Goal: Obtain resource: Obtain resource

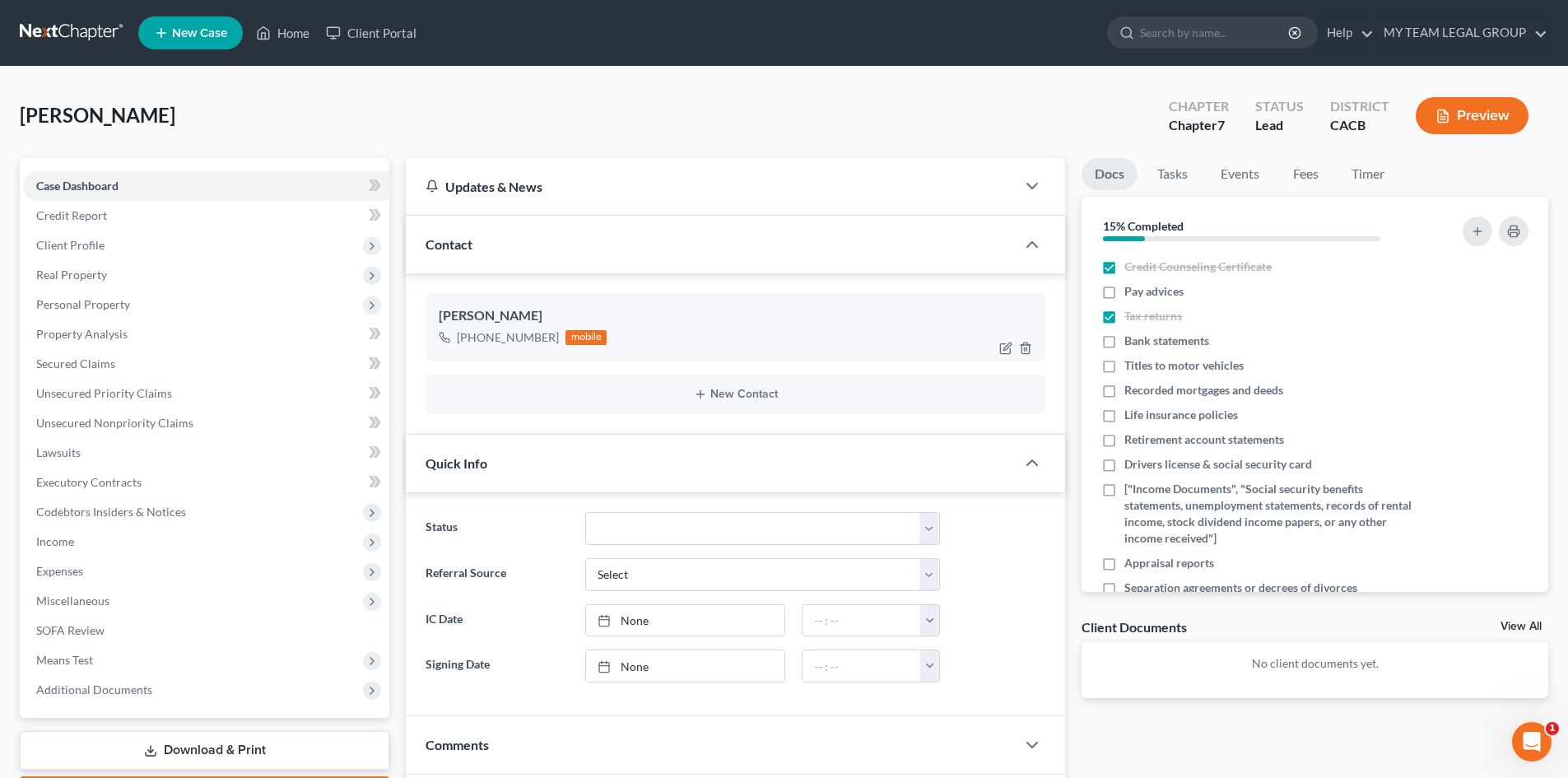
click at [663, 333] on div "[PHONE_NUMBER] mobile" at bounding box center [735, 337] width 594 height 21
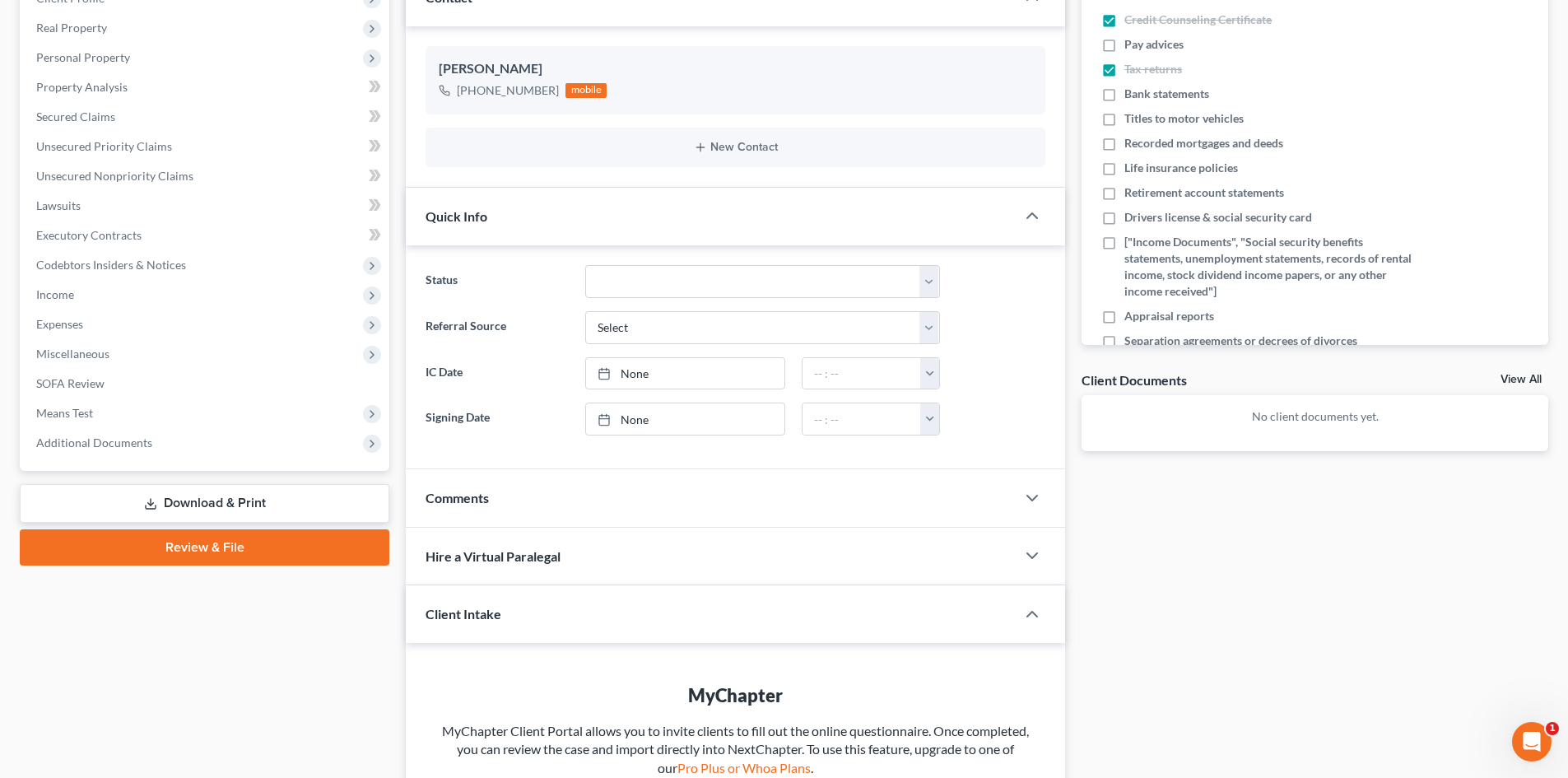
scroll to position [329, 0]
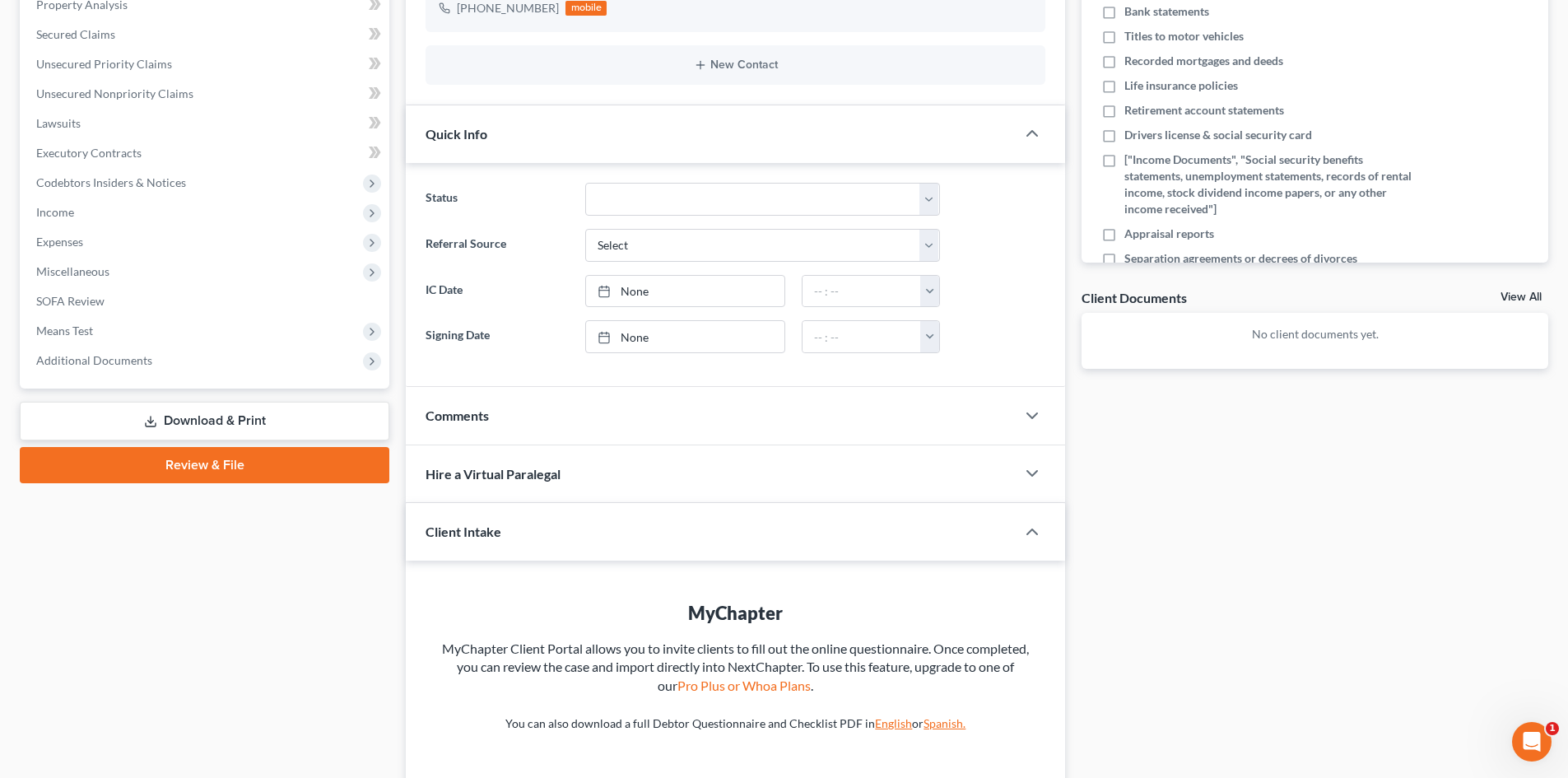
click at [208, 422] on link "Download & Print" at bounding box center [204, 421] width 369 height 38
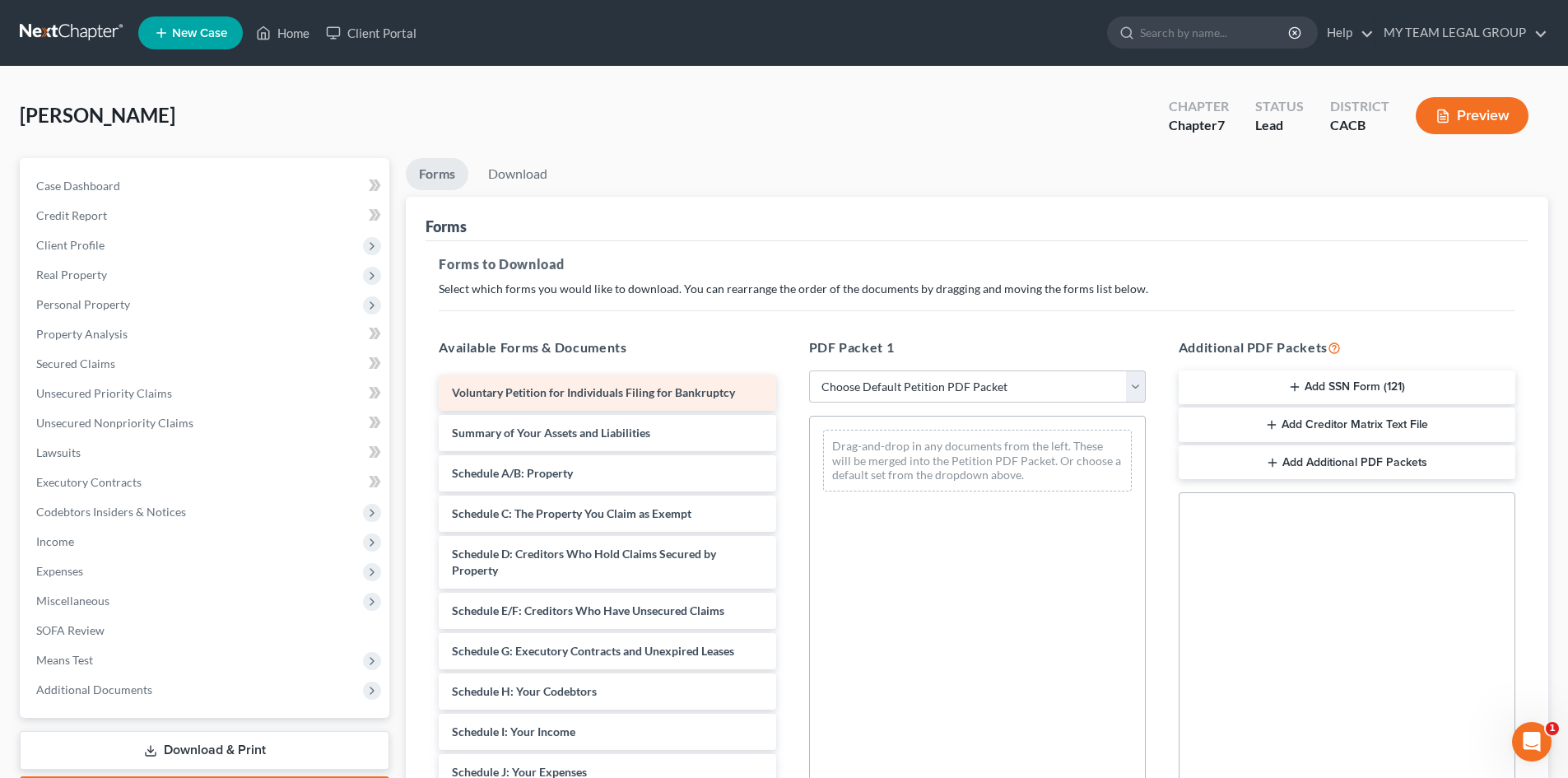
click at [533, 391] on div "Voluntary Petition for Individuals Filing for Bankruptcy Summary of Your Assets…" at bounding box center [607, 768] width 363 height 787
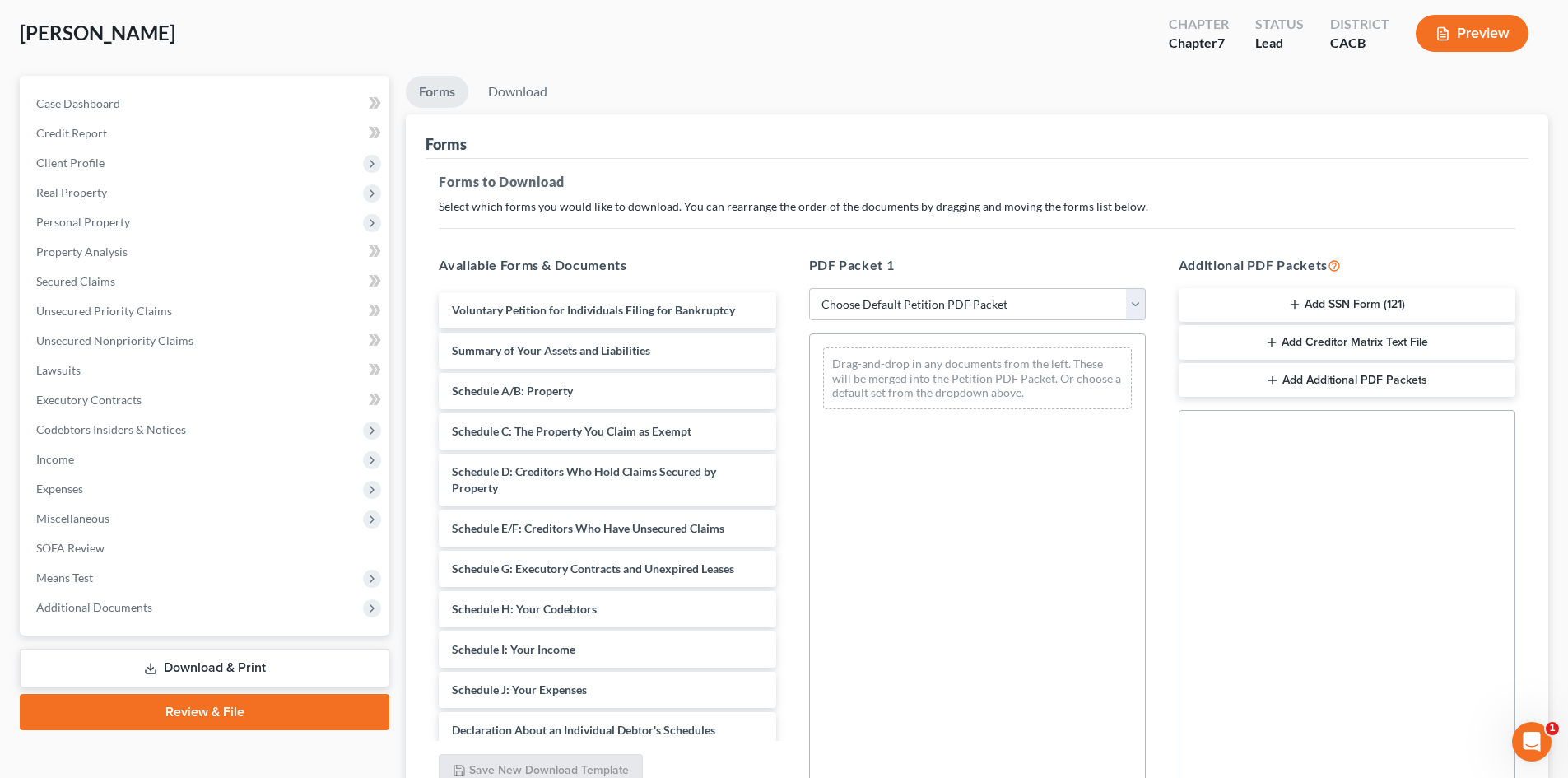
scroll to position [239, 0]
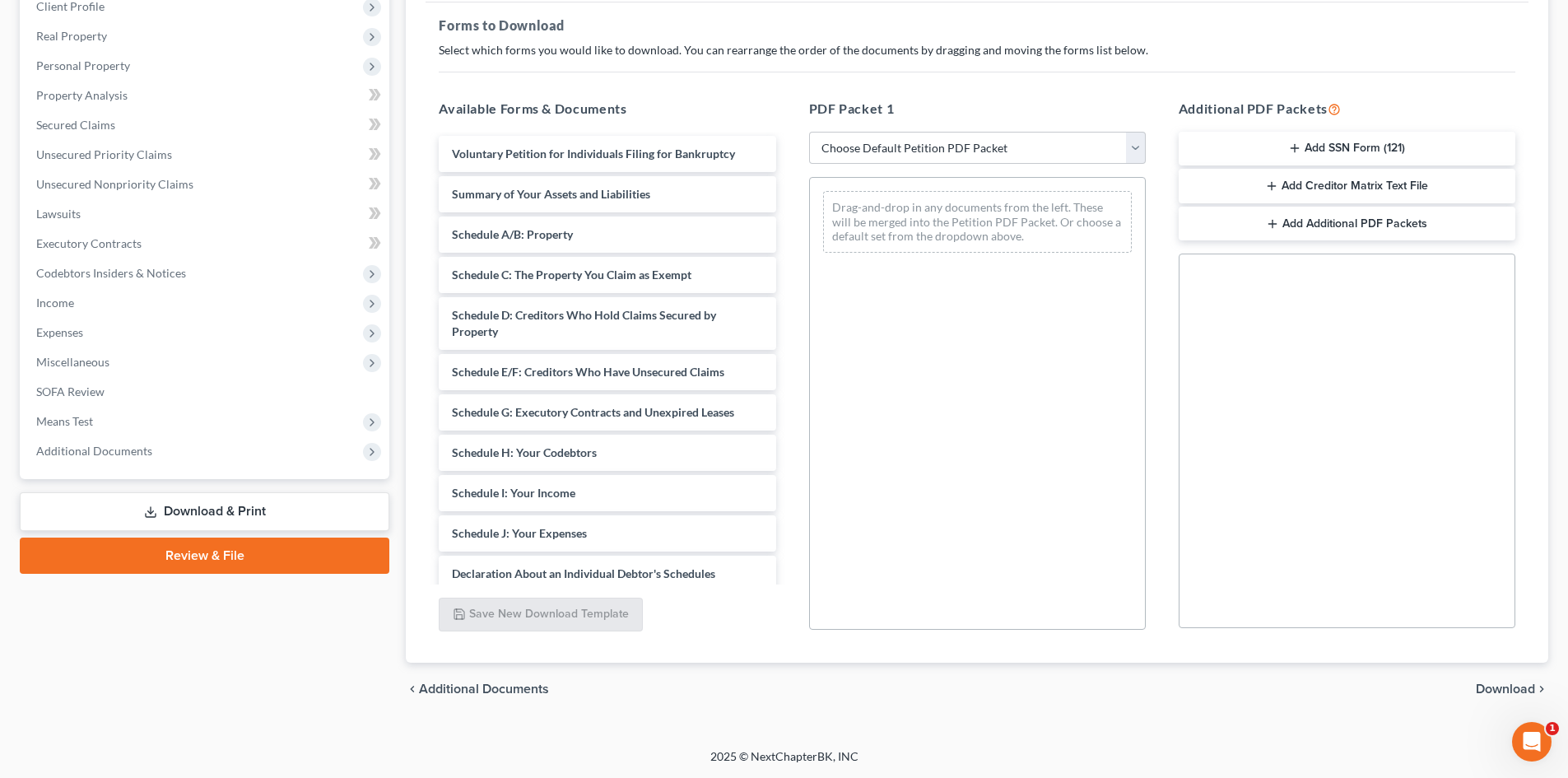
click at [224, 508] on link "Download & Print" at bounding box center [204, 511] width 369 height 38
click at [215, 508] on link "Download & Print" at bounding box center [204, 511] width 369 height 38
click at [222, 514] on link "Download & Print" at bounding box center [204, 511] width 369 height 38
click at [552, 156] on span "Voluntary Petition for Individuals Filing for Bankruptcy" at bounding box center [594, 154] width 283 height 14
click at [1135, 150] on select "Choose Default Petition PDF Packet Complete Bankruptcy Petition (all forms and …" at bounding box center [977, 148] width 337 height 33
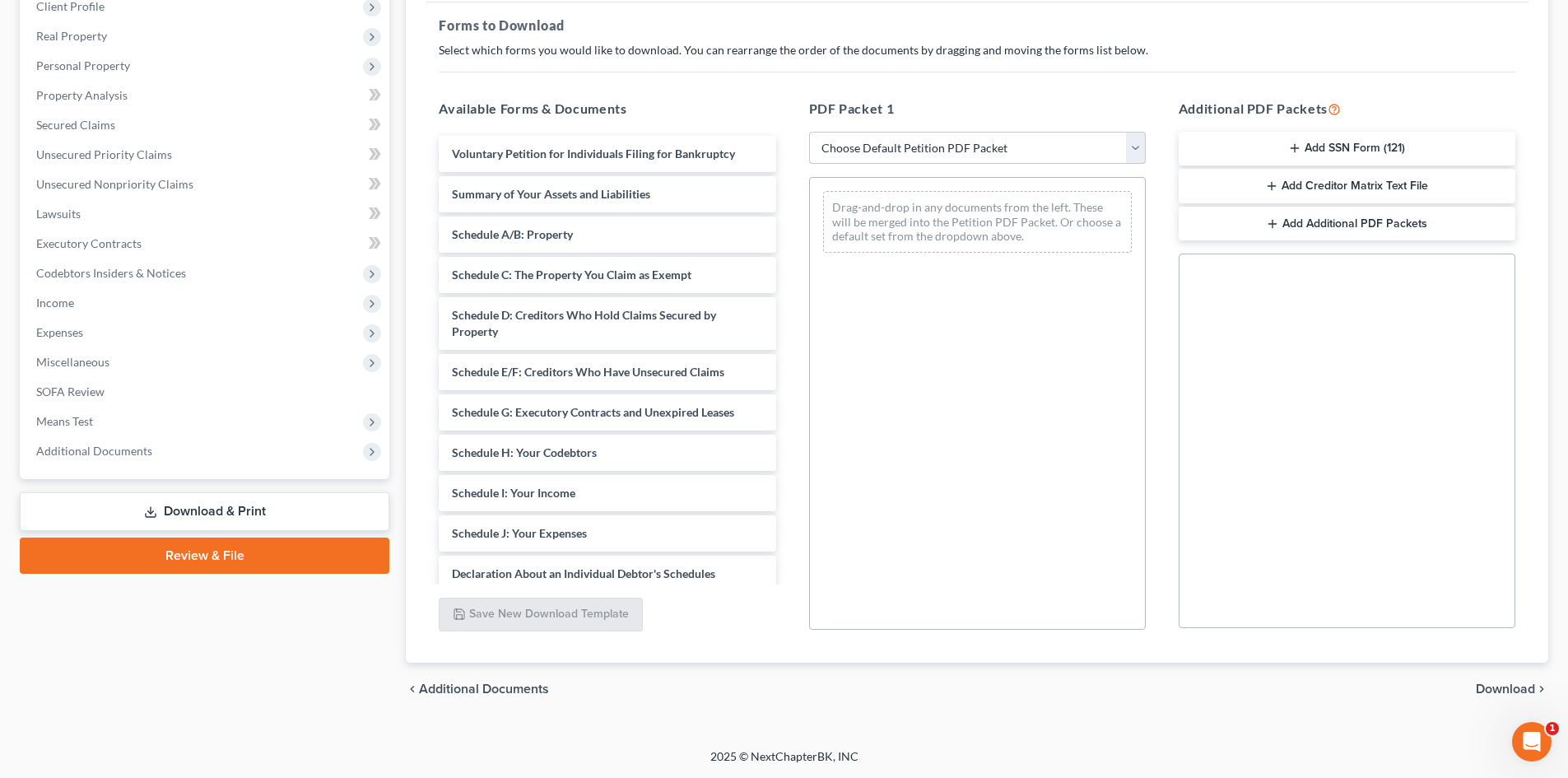
select select "0"
click at [809, 131] on select "Choose Default Petition PDF Packet Complete Bankruptcy Petition (all forms and …" at bounding box center [977, 148] width 337 height 33
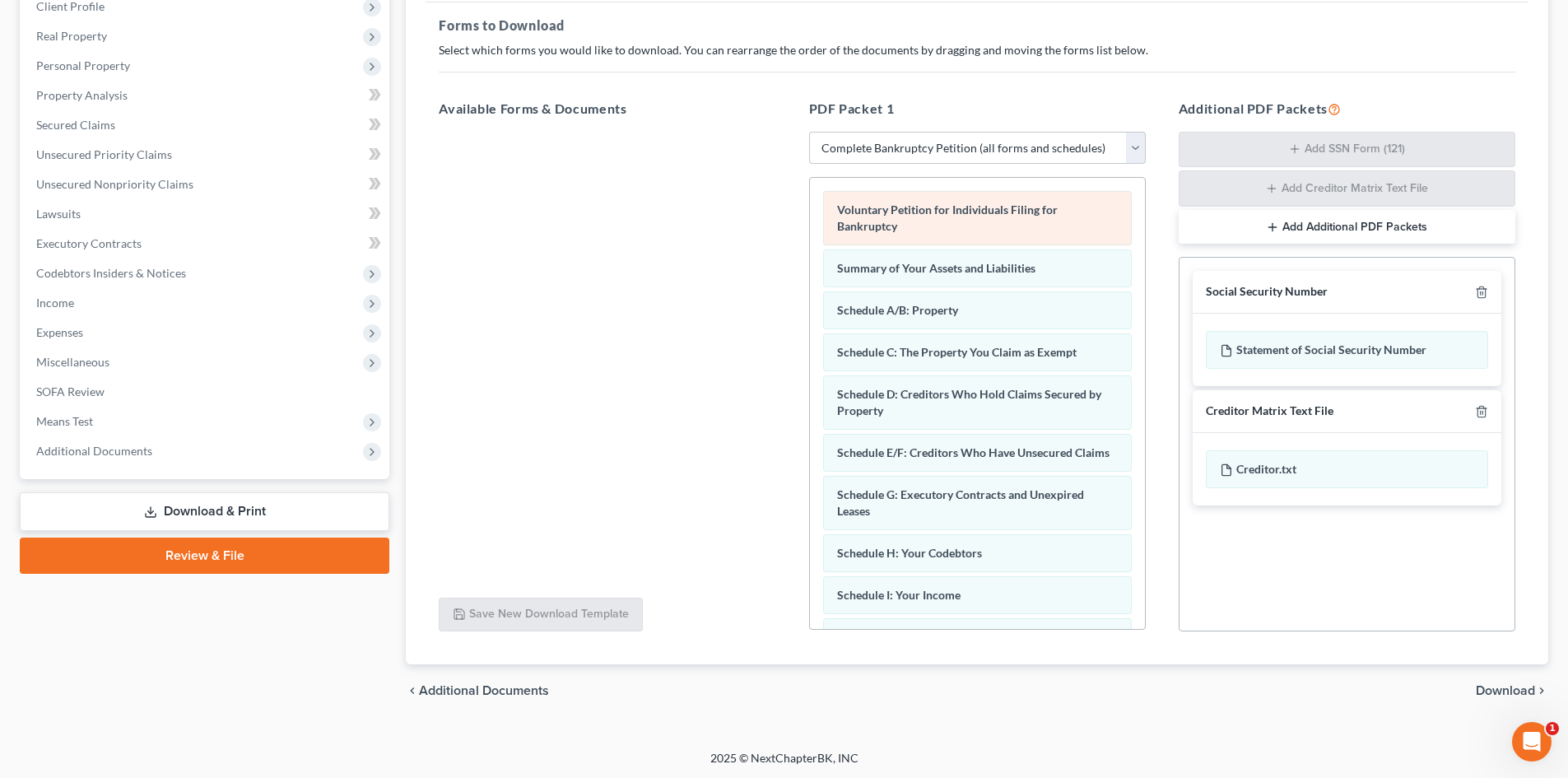
click at [954, 206] on span "Voluntary Petition for Individuals Filing for Bankruptcy" at bounding box center [947, 218] width 221 height 31
click at [216, 513] on link "Download & Print" at bounding box center [204, 511] width 369 height 38
click at [863, 215] on span "Voluntary Petition for Individuals Filing for Bankruptcy" at bounding box center [947, 218] width 221 height 31
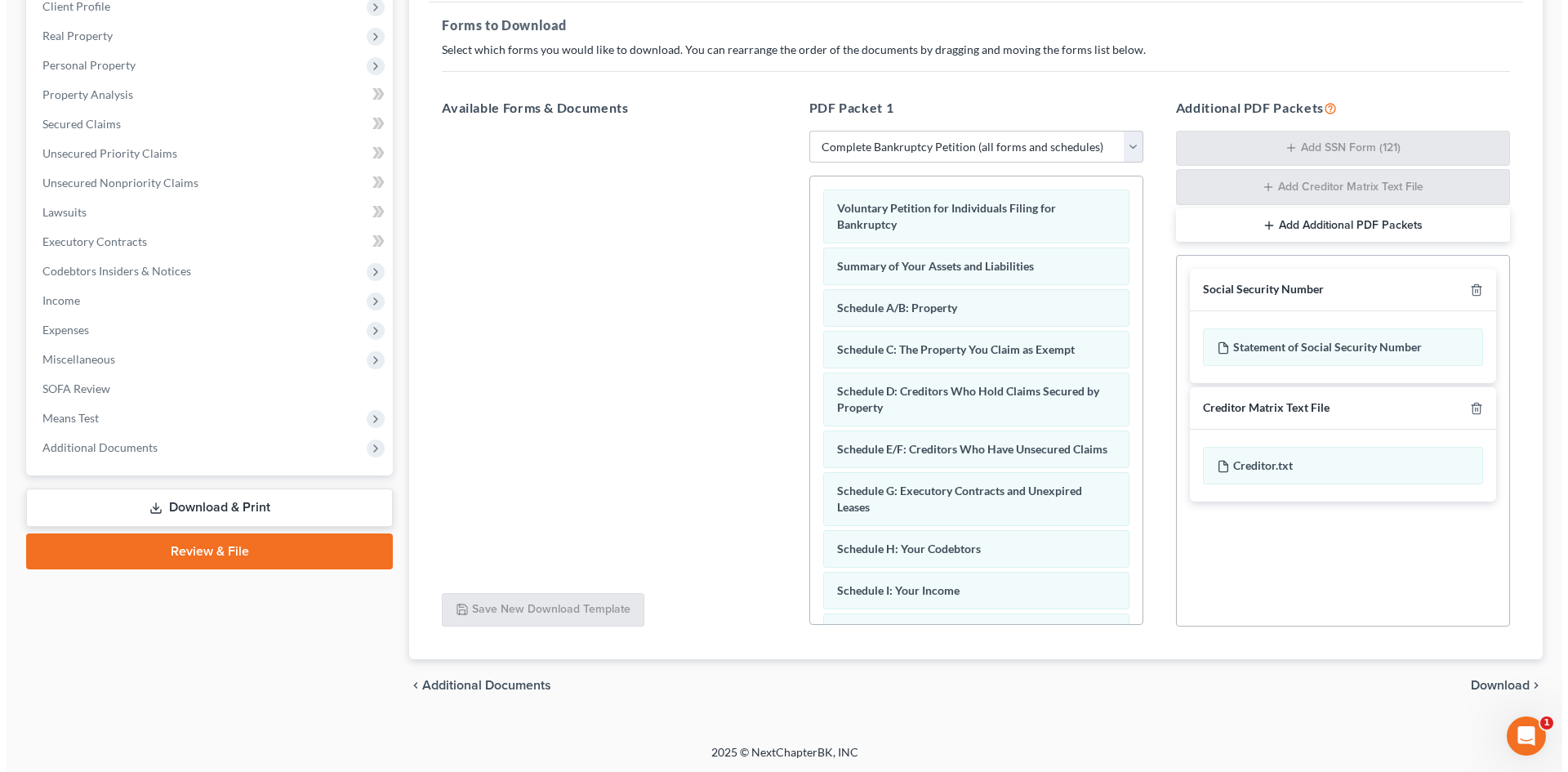
scroll to position [0, 0]
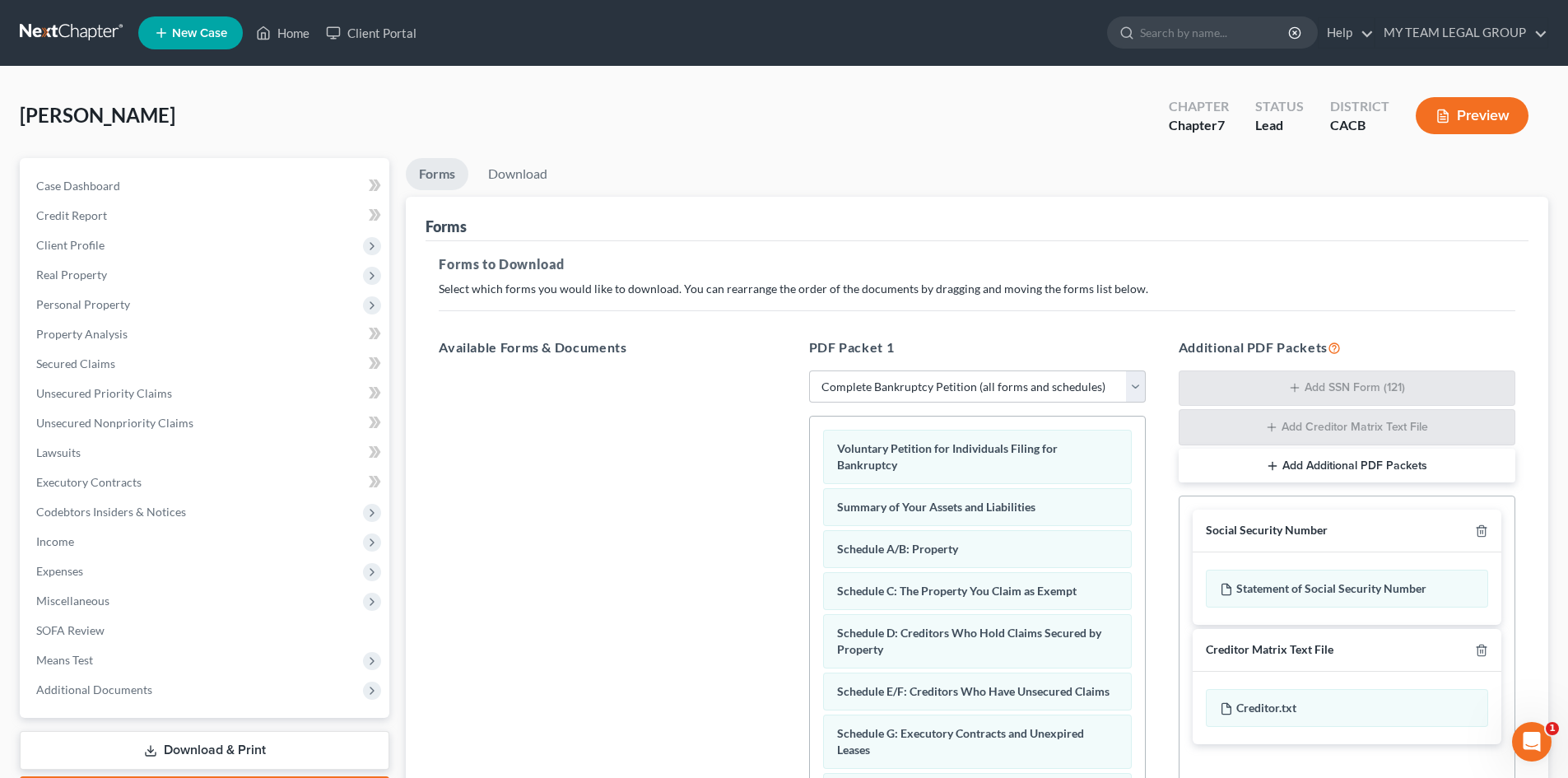
click at [1467, 116] on button "Preview" at bounding box center [1472, 115] width 113 height 37
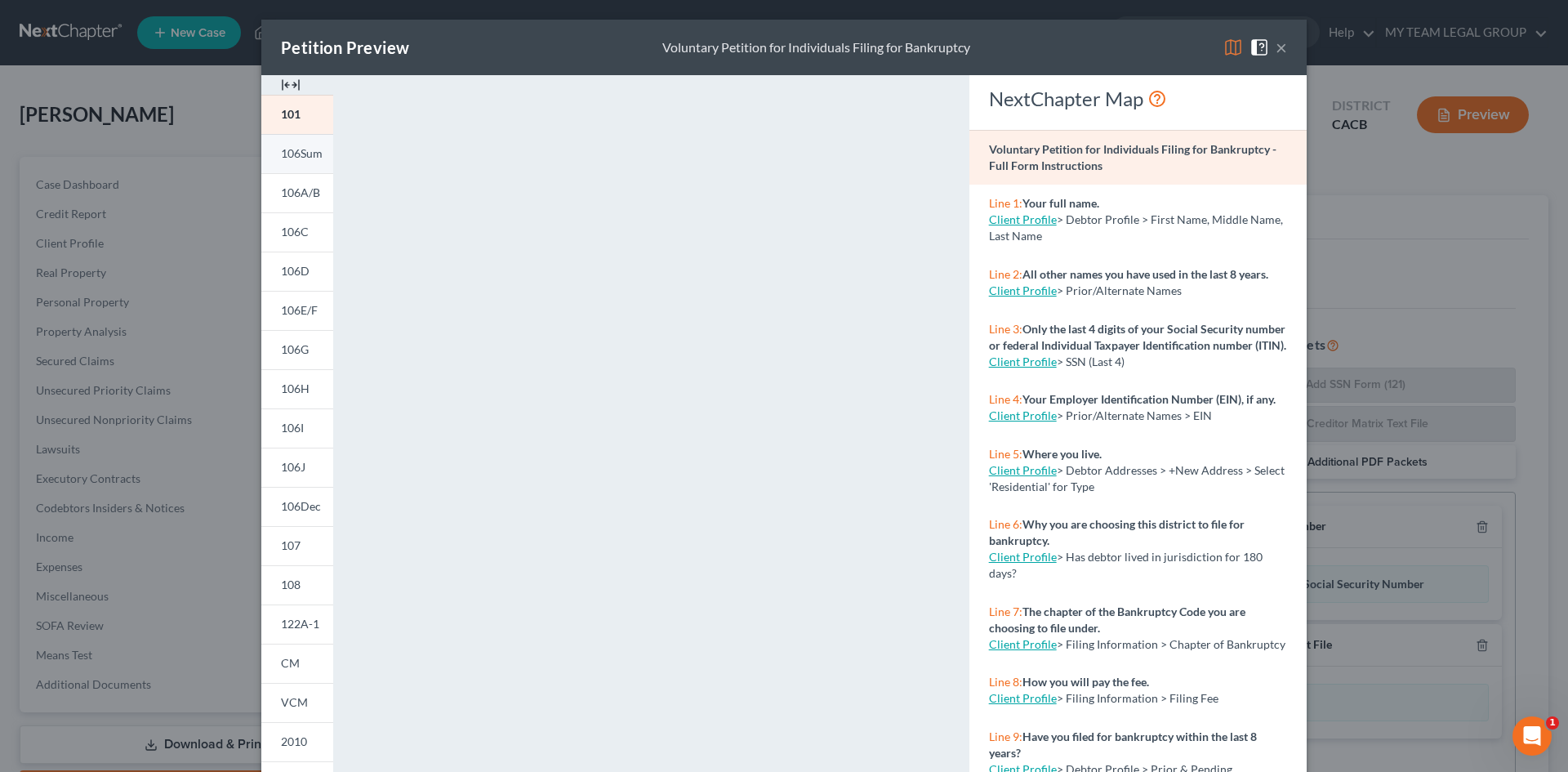
click at [297, 153] on span "106Sum" at bounding box center [301, 153] width 41 height 14
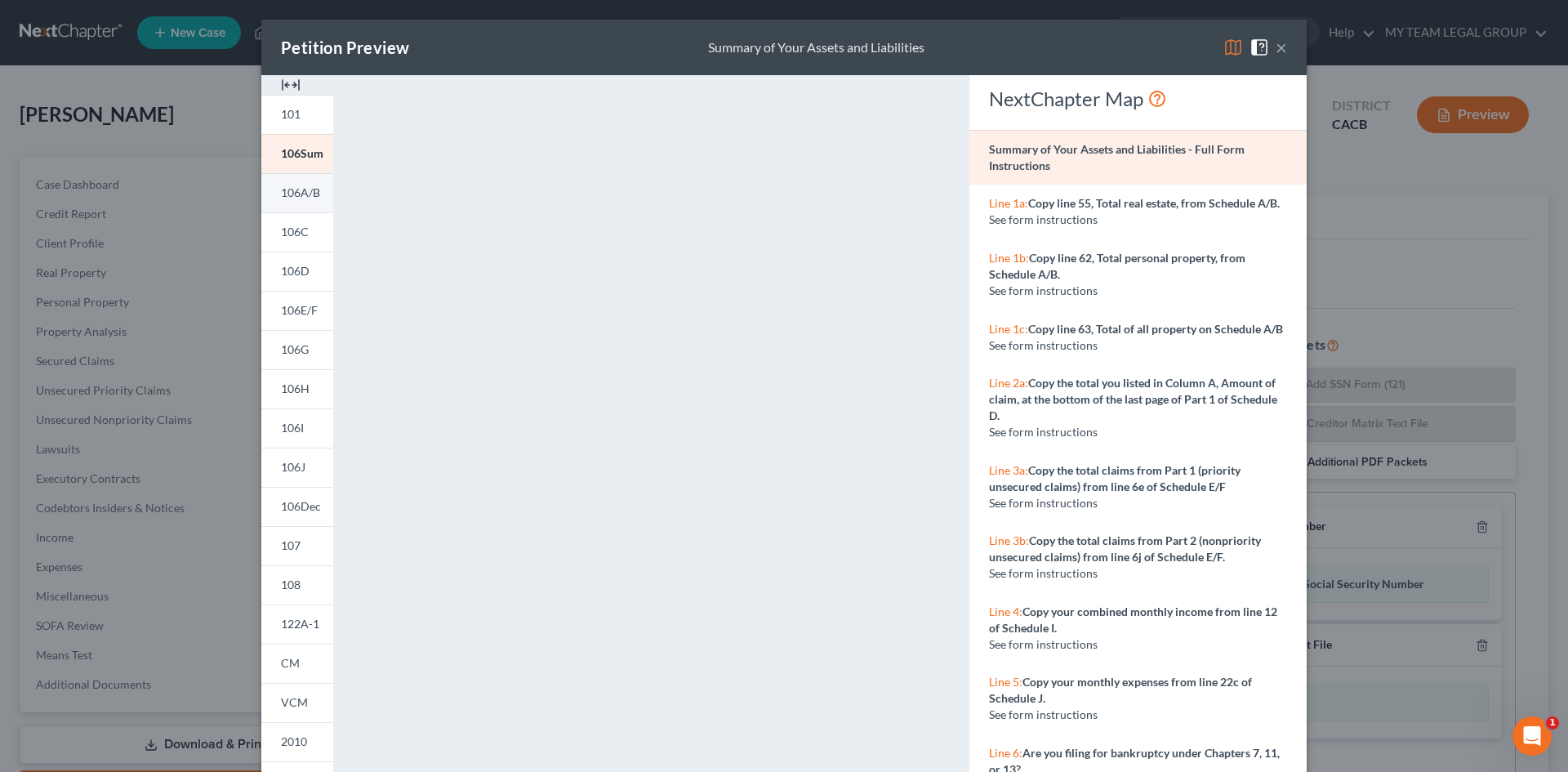
click at [294, 191] on span "106A/B" at bounding box center [301, 192] width 39 height 14
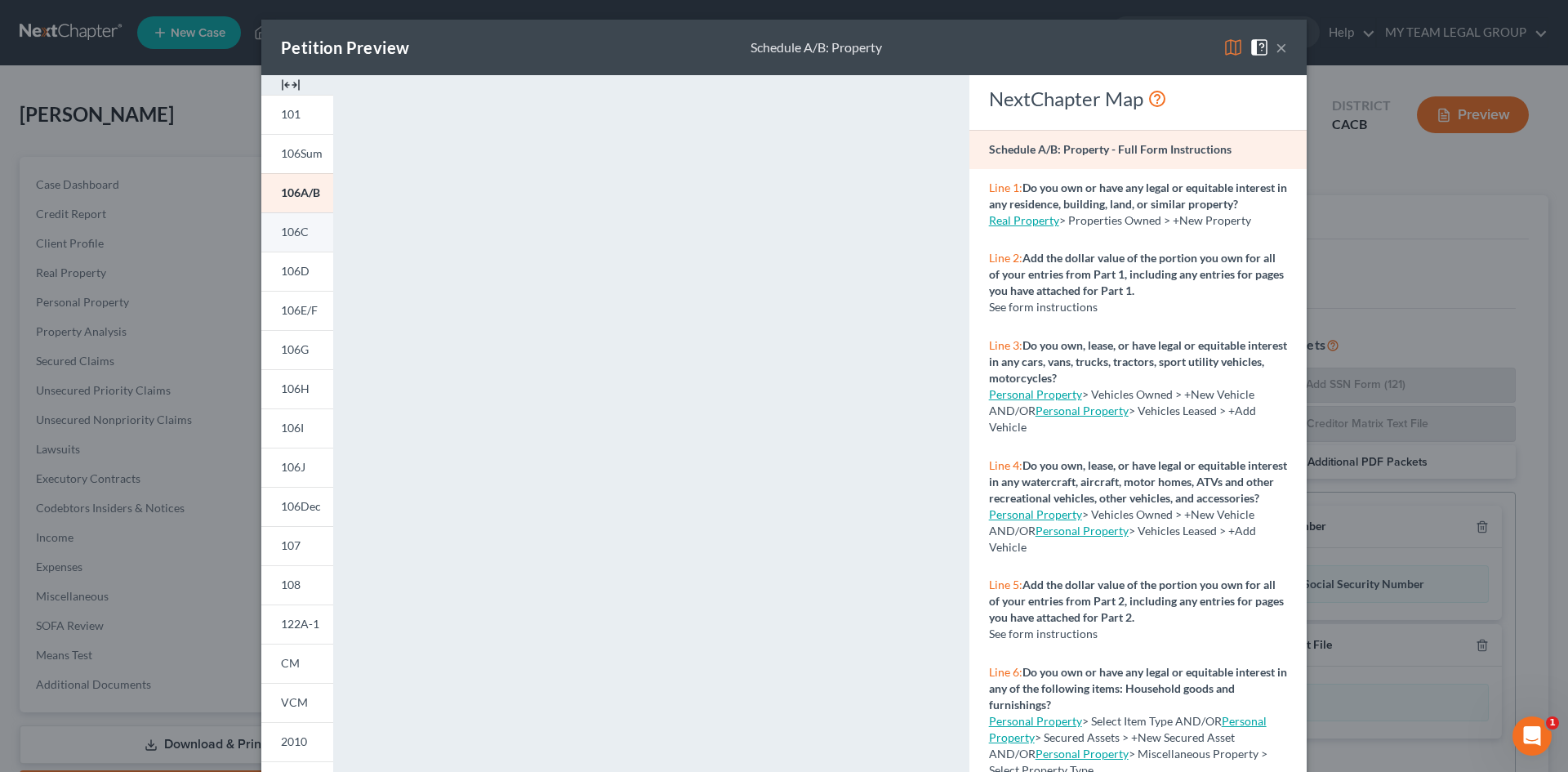
click at [273, 223] on link "106C" at bounding box center [297, 232] width 72 height 39
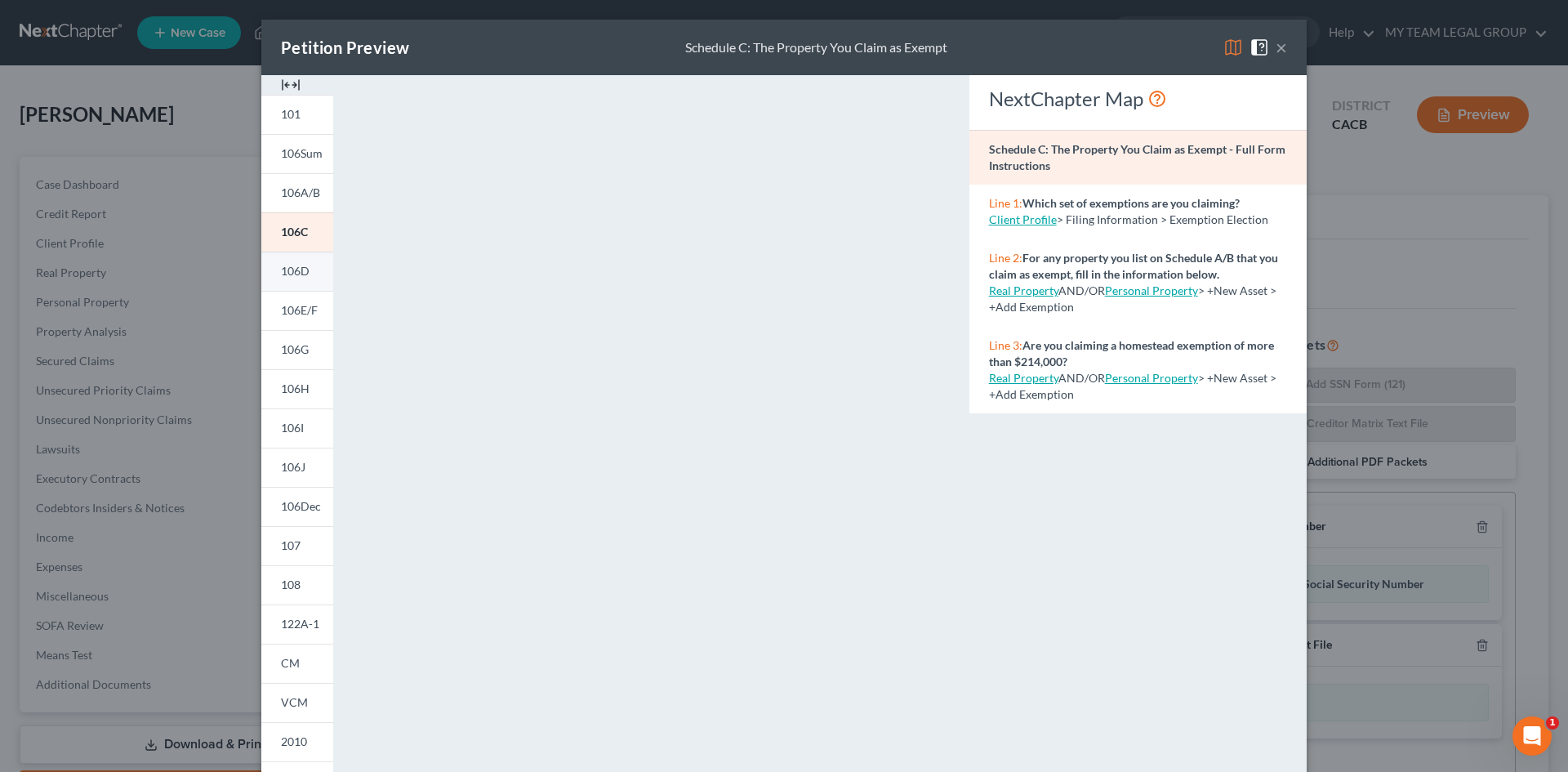
click at [288, 270] on span "106D" at bounding box center [295, 271] width 29 height 14
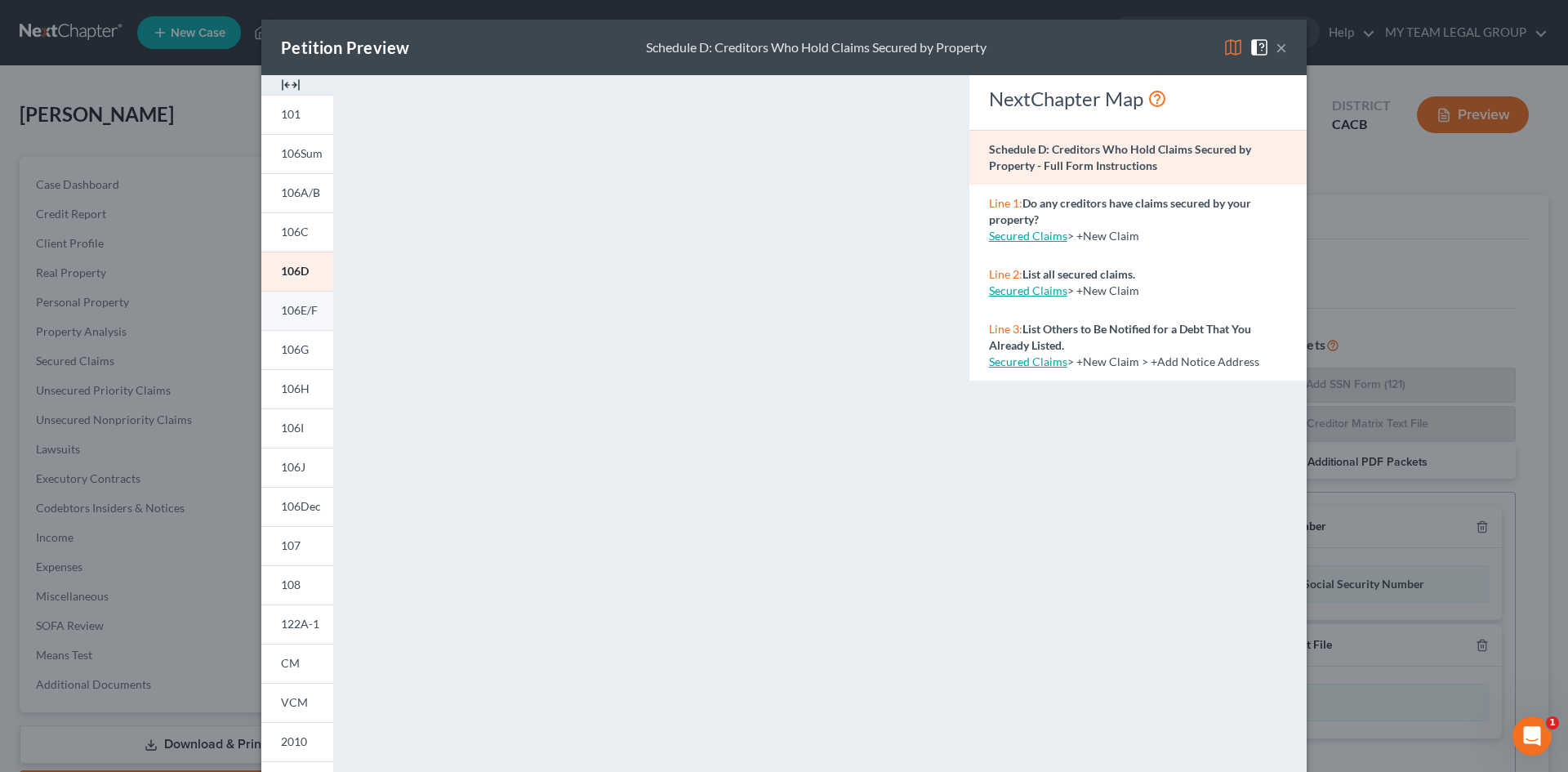
click at [299, 312] on span "106E/F" at bounding box center [299, 310] width 36 height 14
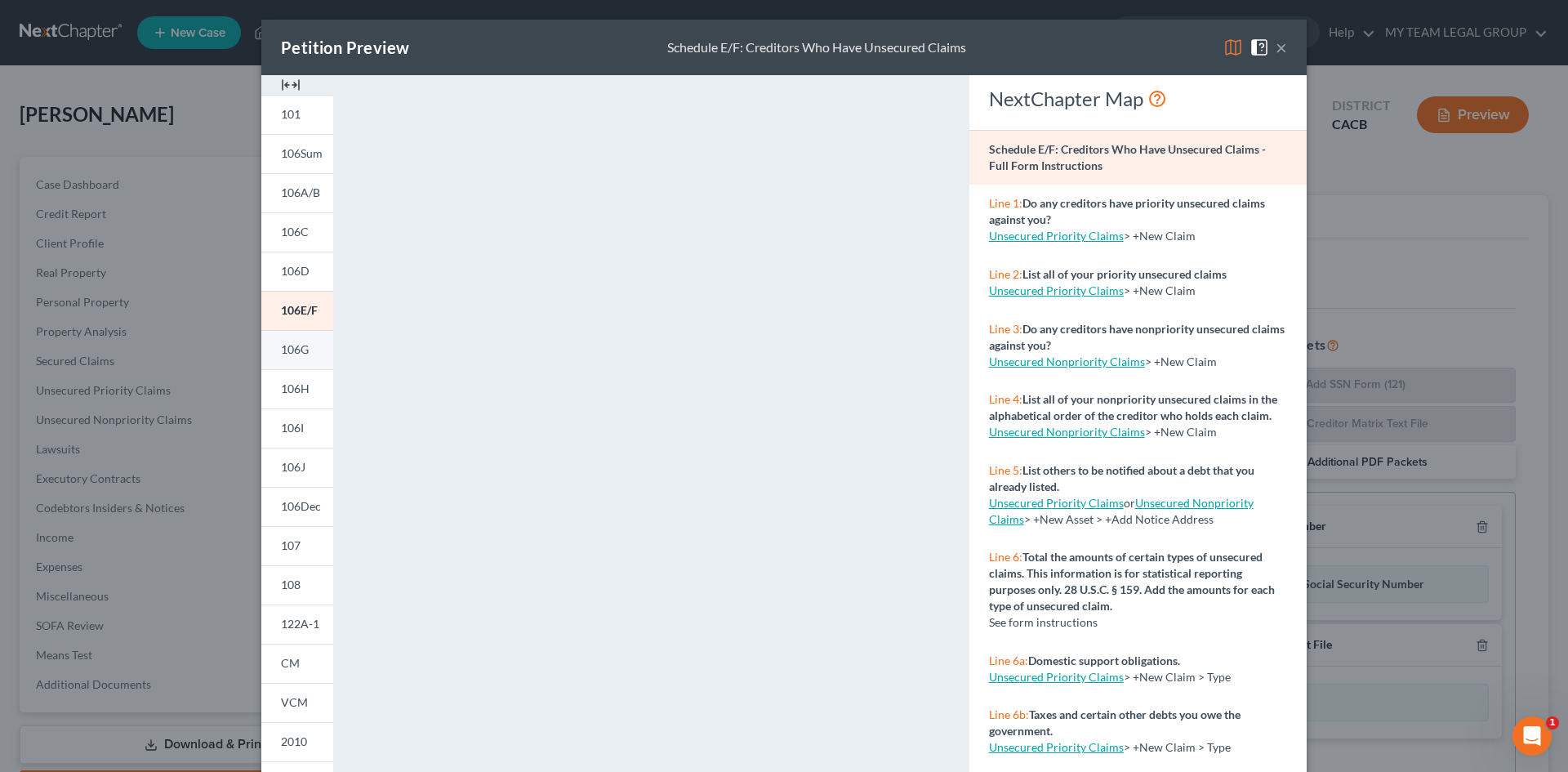
click at [290, 347] on span "106G" at bounding box center [295, 349] width 28 height 14
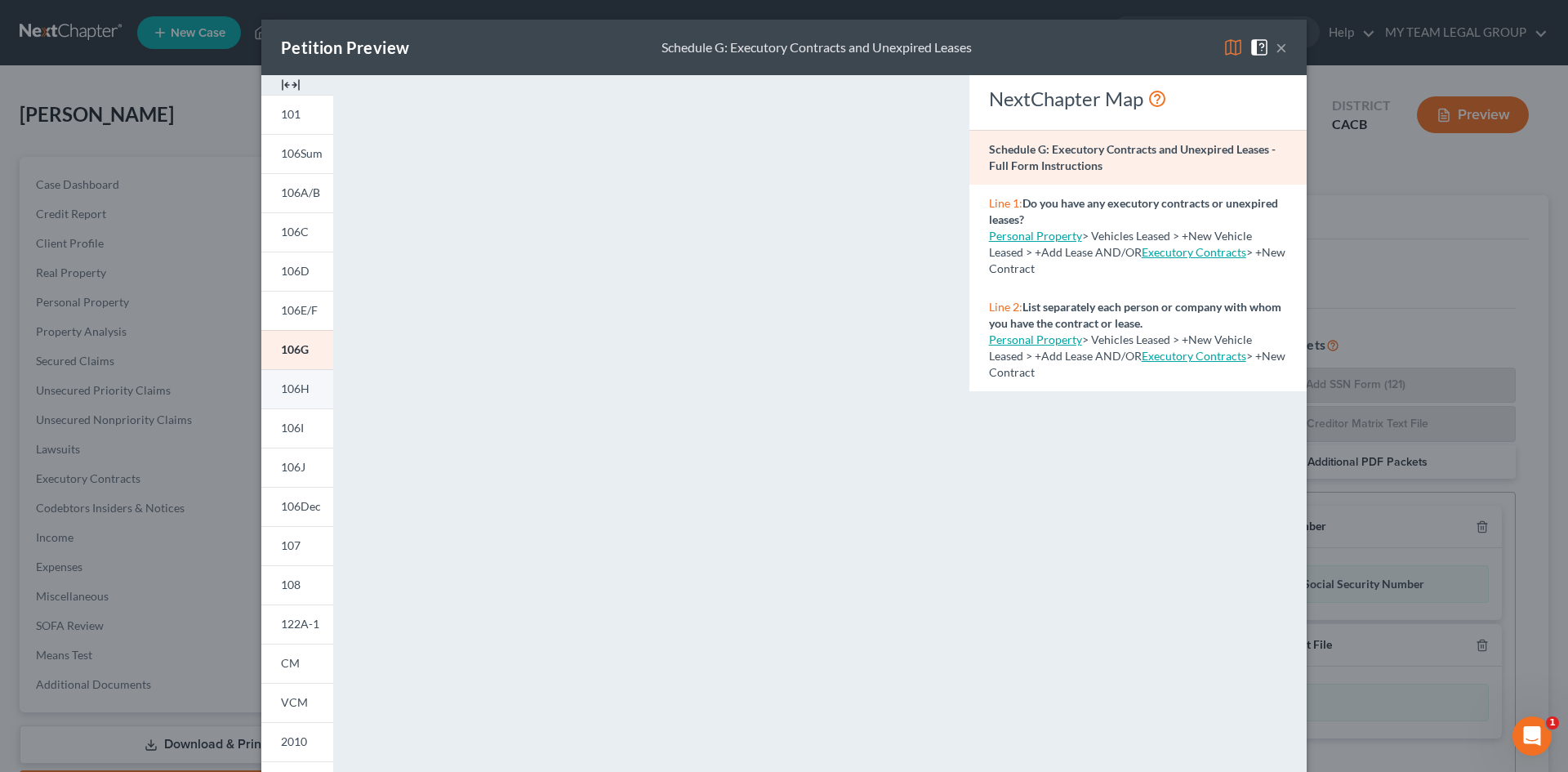
click at [288, 387] on span "106H" at bounding box center [295, 388] width 29 height 14
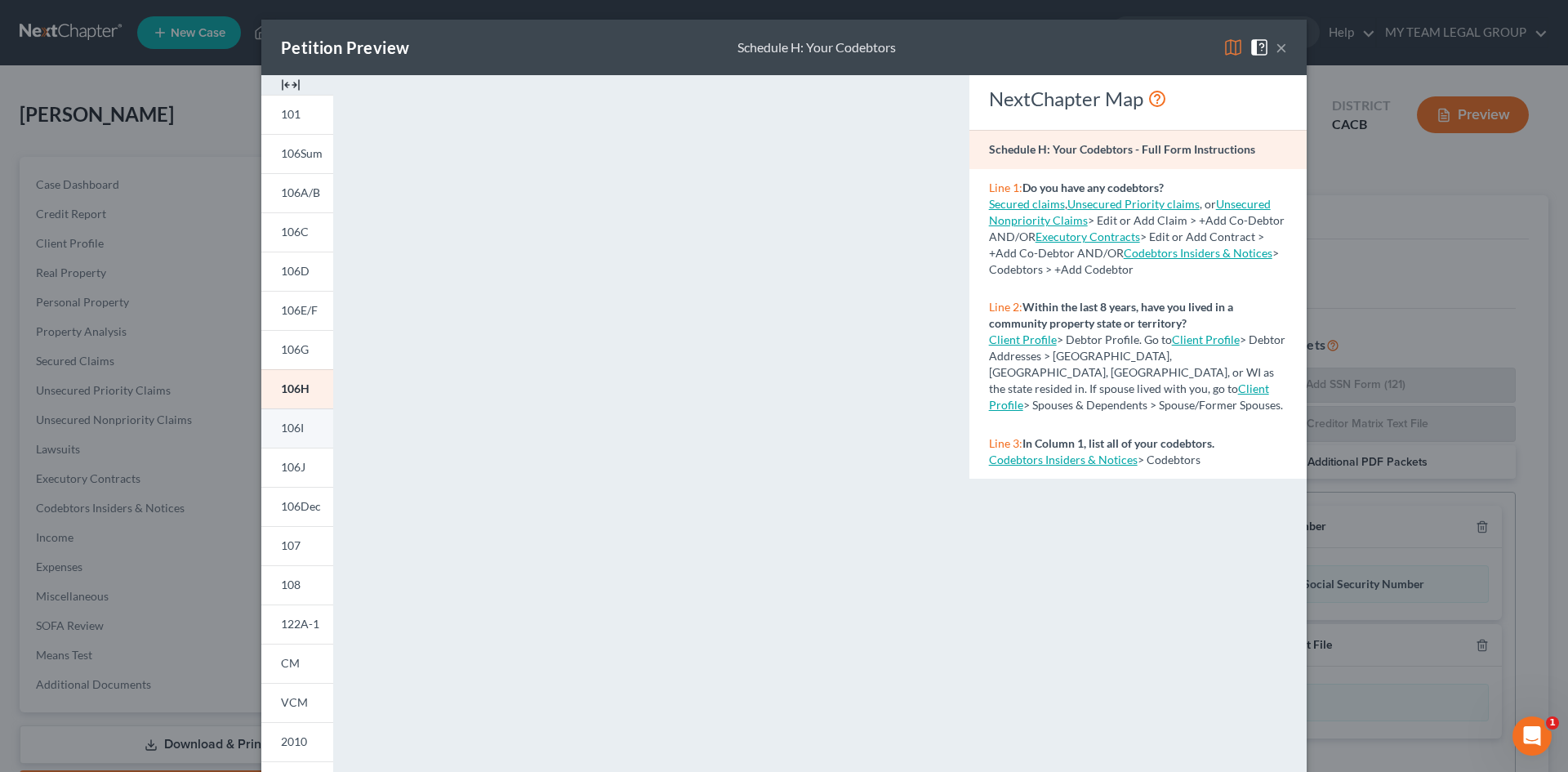
click at [297, 432] on span "106I" at bounding box center [292, 427] width 23 height 14
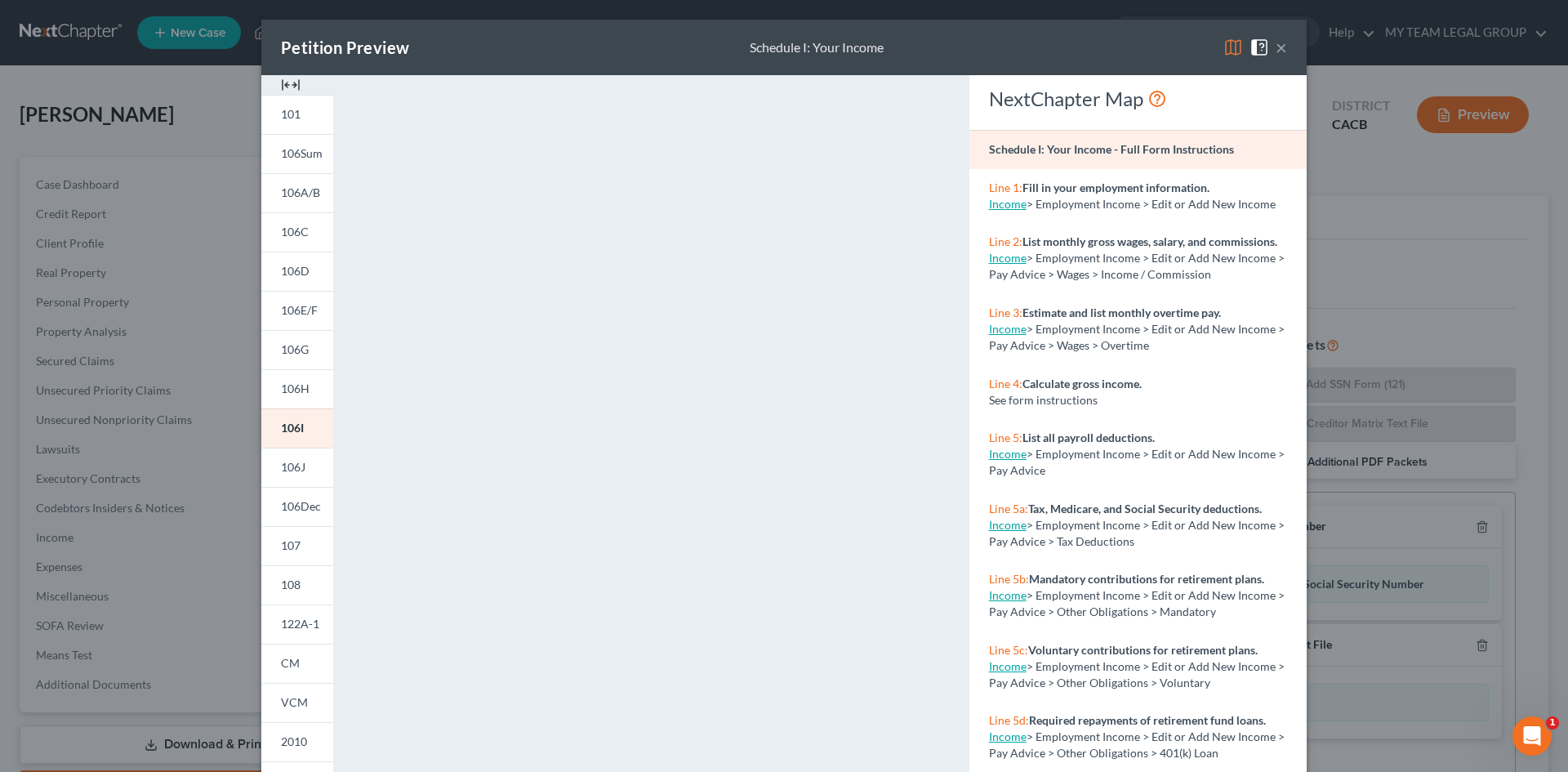
scroll to position [81, 0]
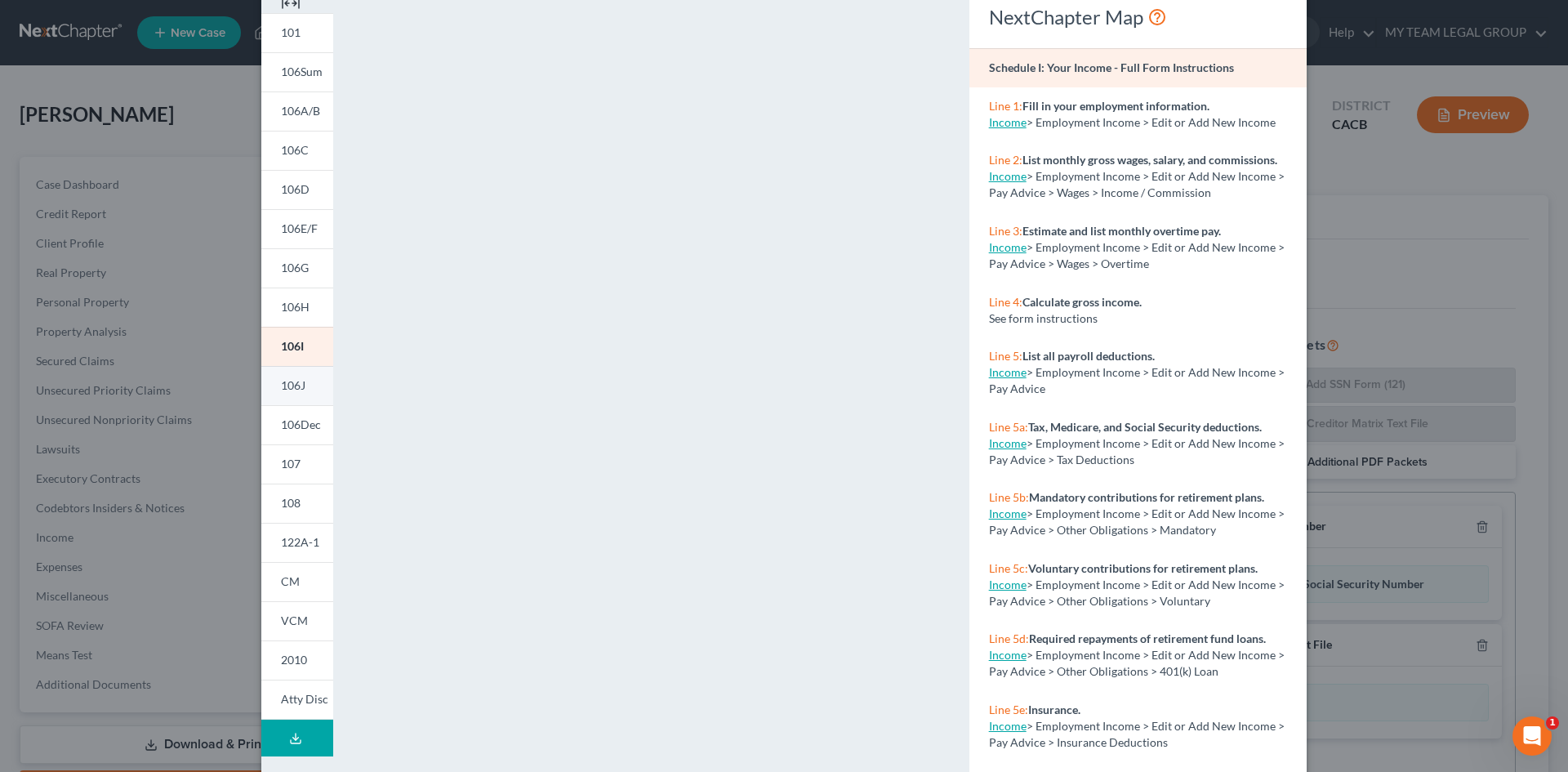
drag, startPoint x: 280, startPoint y: 390, endPoint x: 297, endPoint y: 397, distance: 18.4
click at [281, 390] on span "106J" at bounding box center [293, 385] width 25 height 14
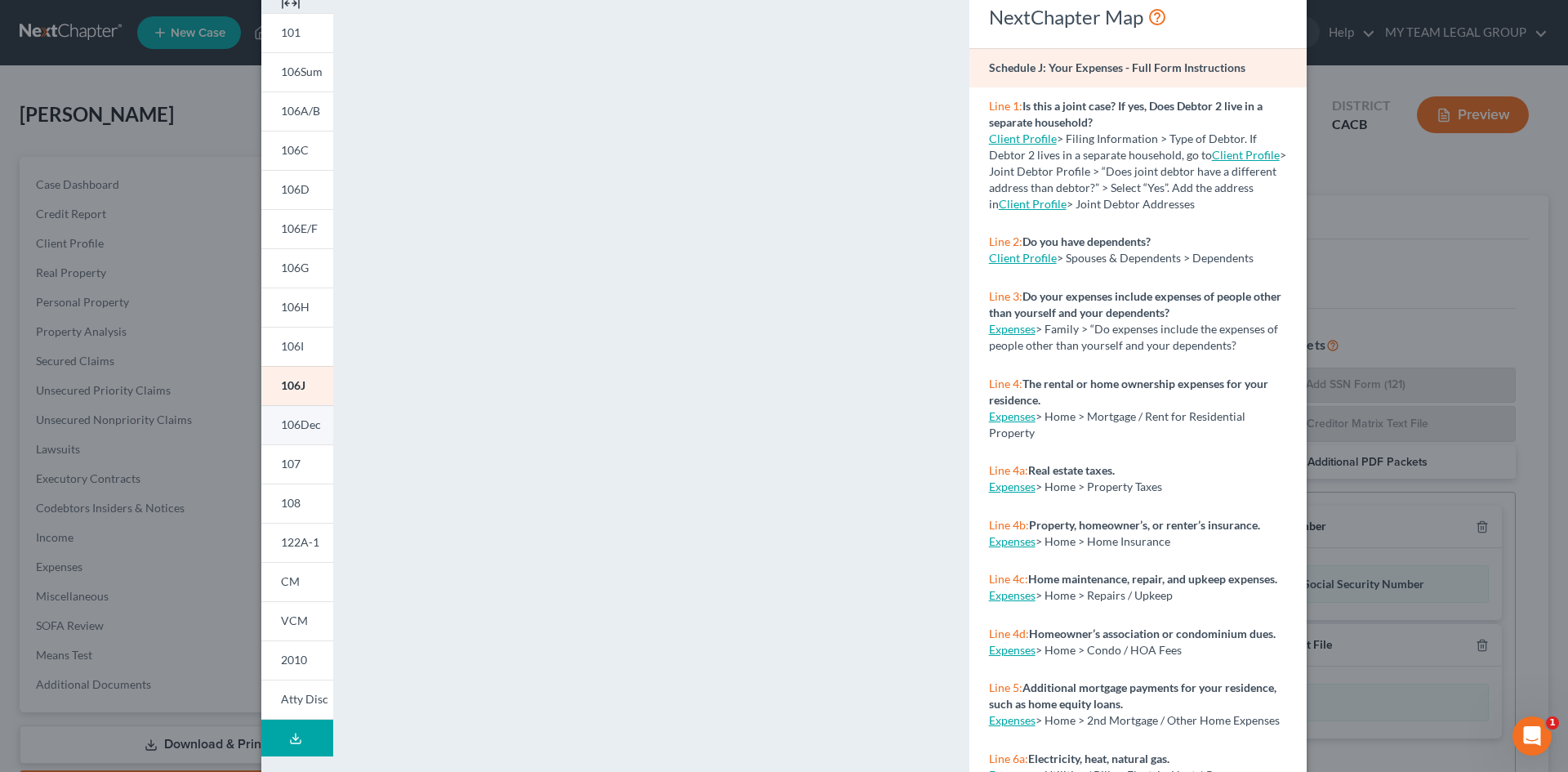
click at [287, 423] on span "106Dec" at bounding box center [301, 424] width 40 height 14
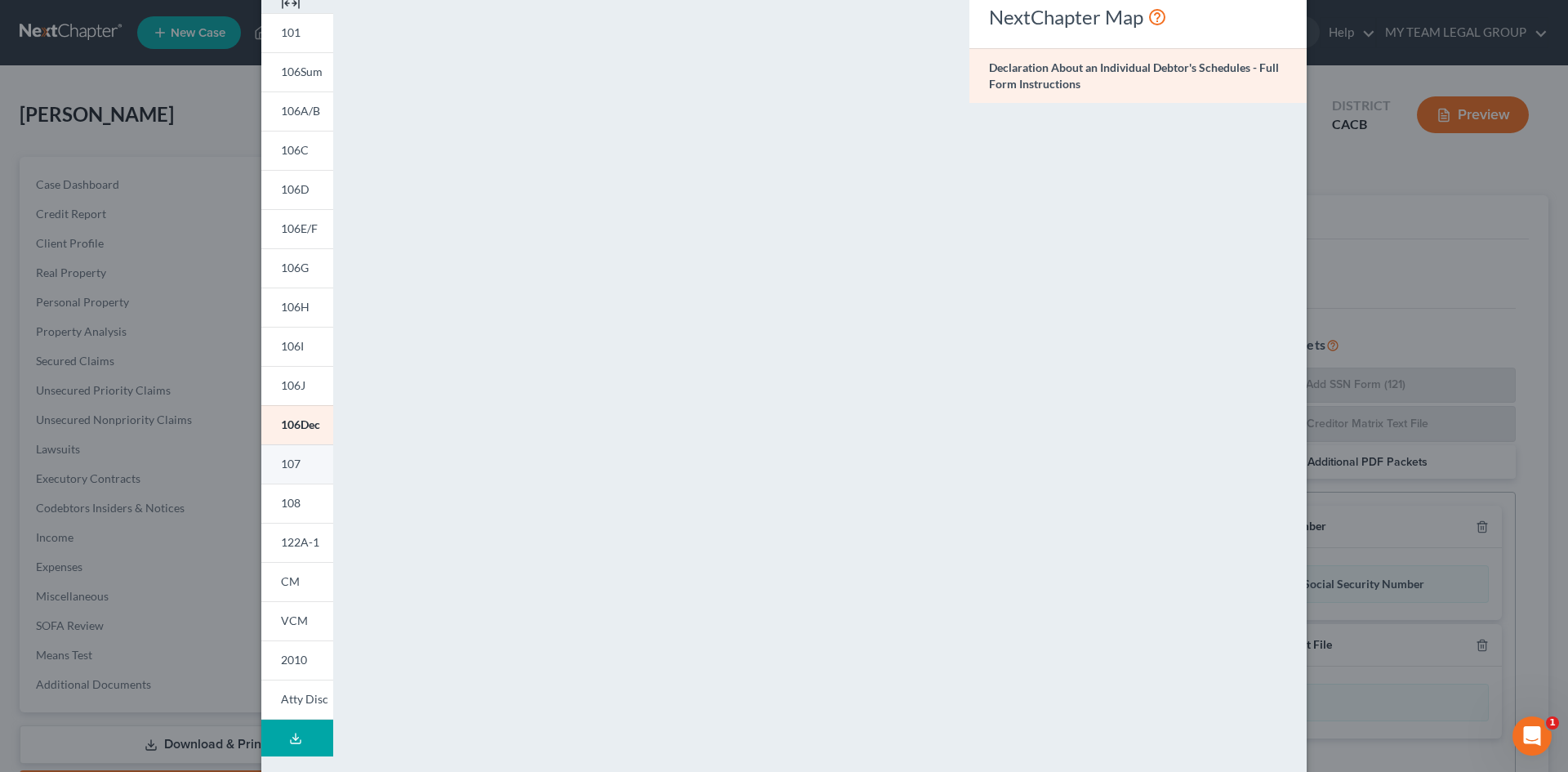
drag, startPoint x: 290, startPoint y: 464, endPoint x: 315, endPoint y: 466, distance: 25.1
click at [290, 464] on span "107" at bounding box center [290, 463] width 19 height 14
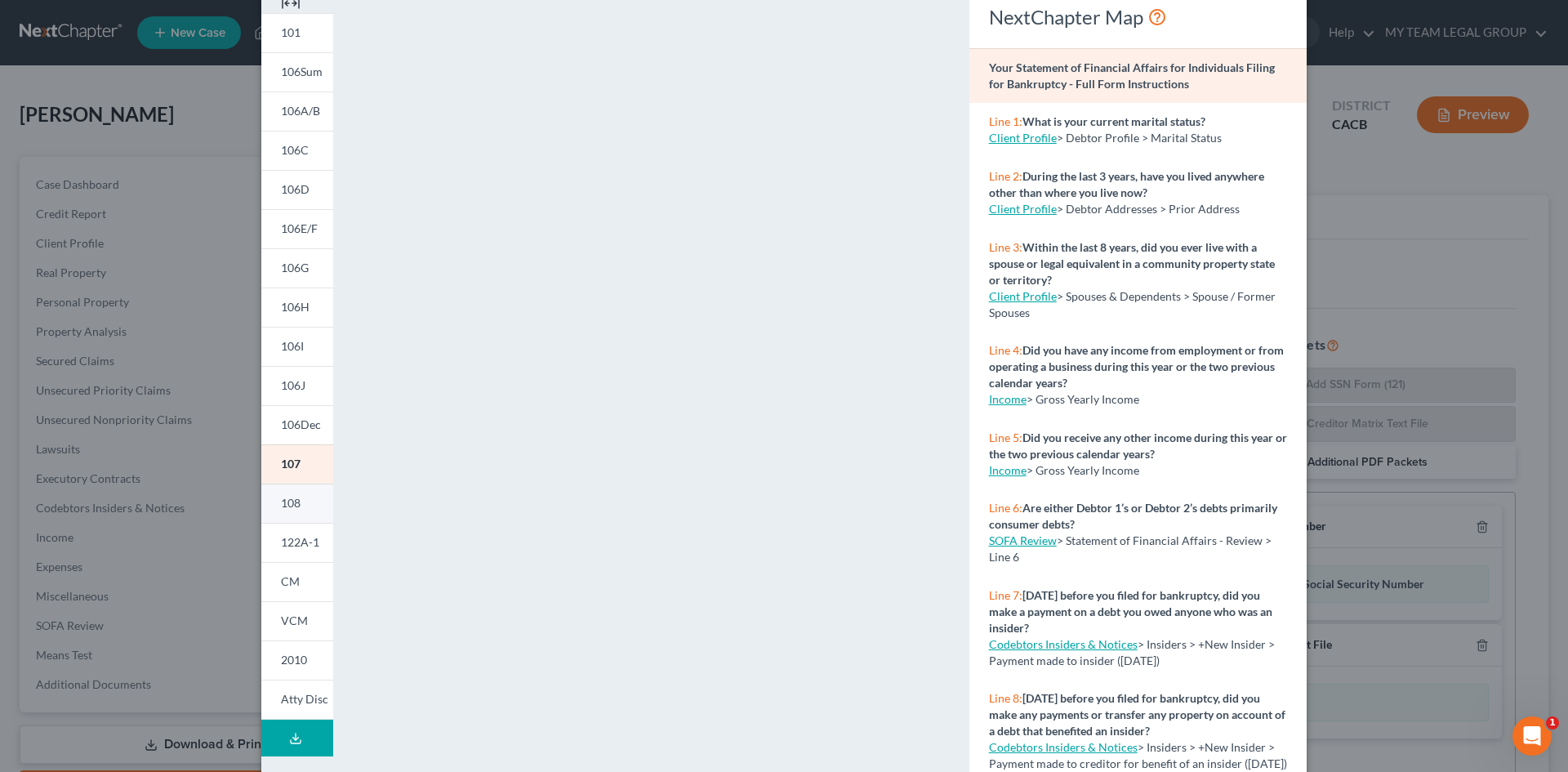
click at [281, 502] on span "108" at bounding box center [290, 503] width 19 height 14
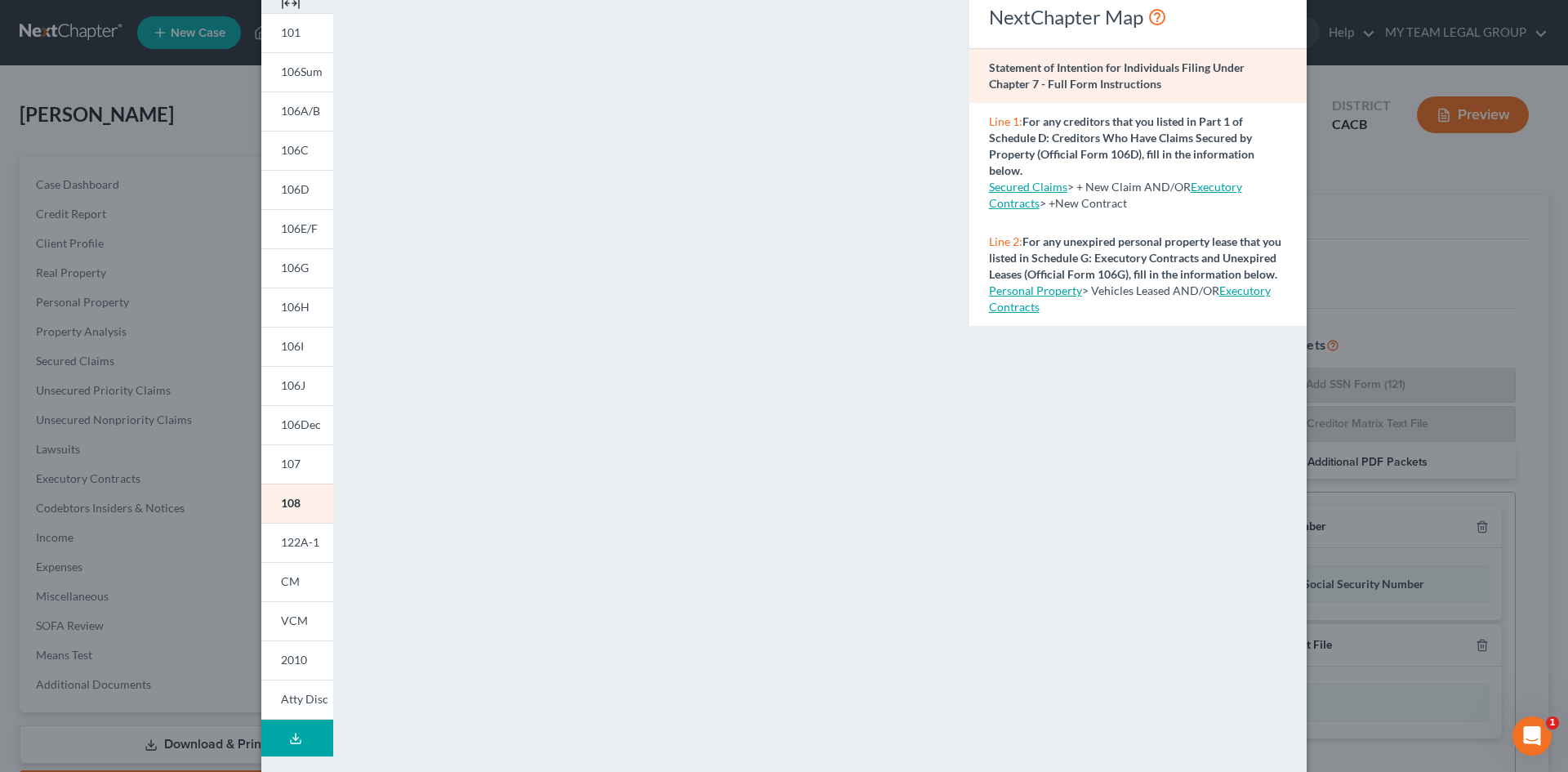
scroll to position [150, 0]
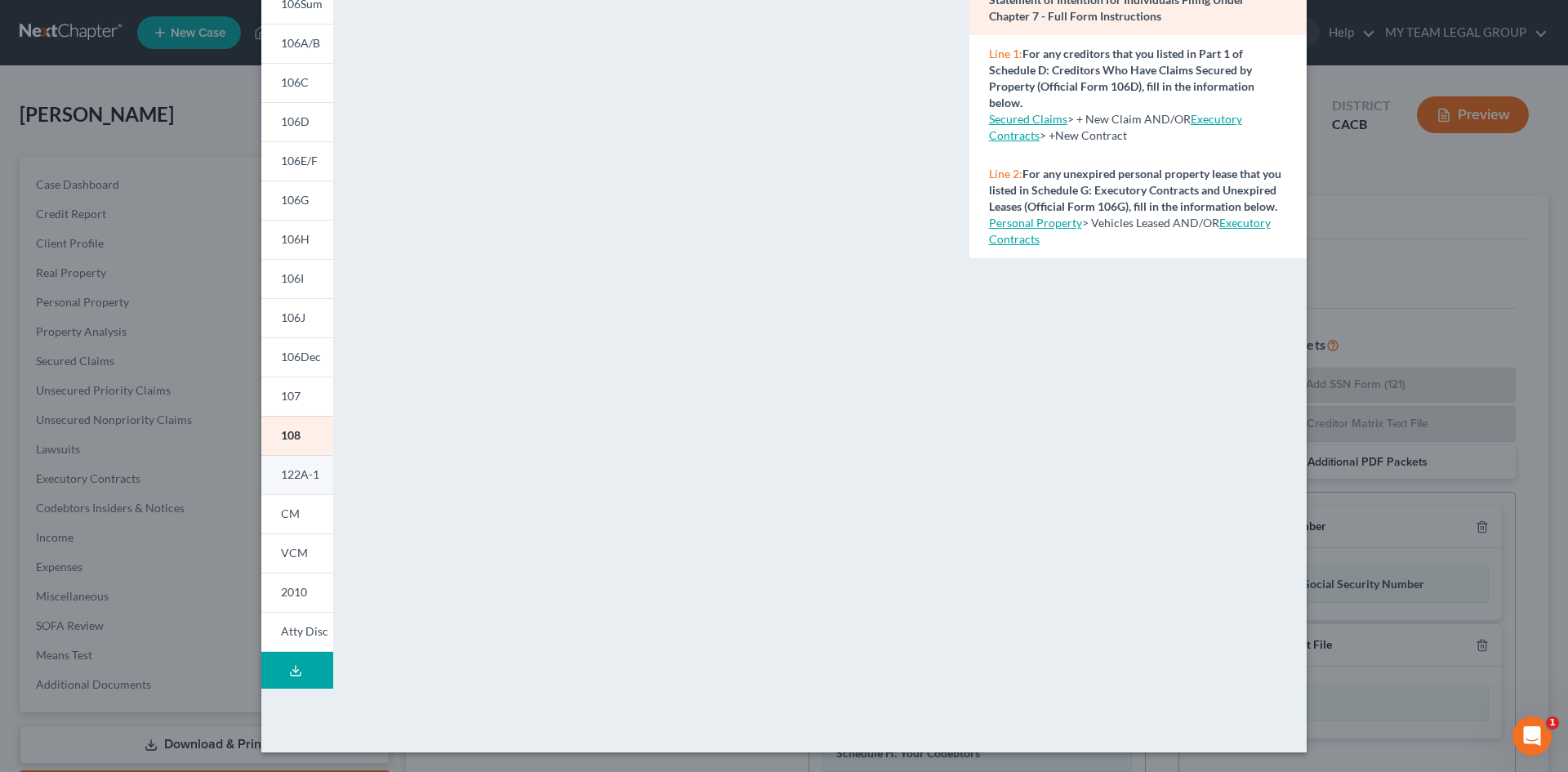
click at [299, 473] on span "122A-1" at bounding box center [300, 474] width 38 height 14
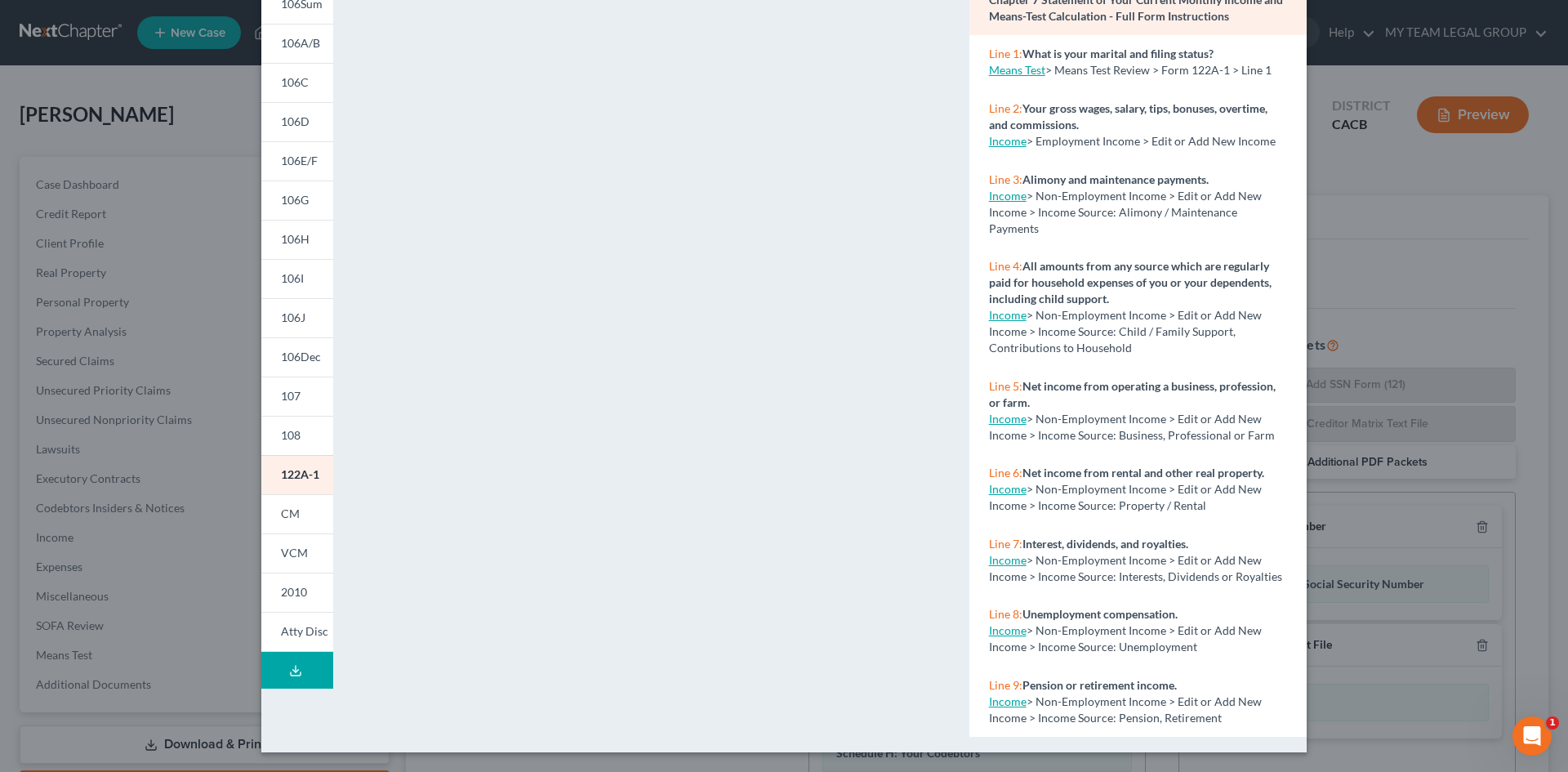
scroll to position [0, 0]
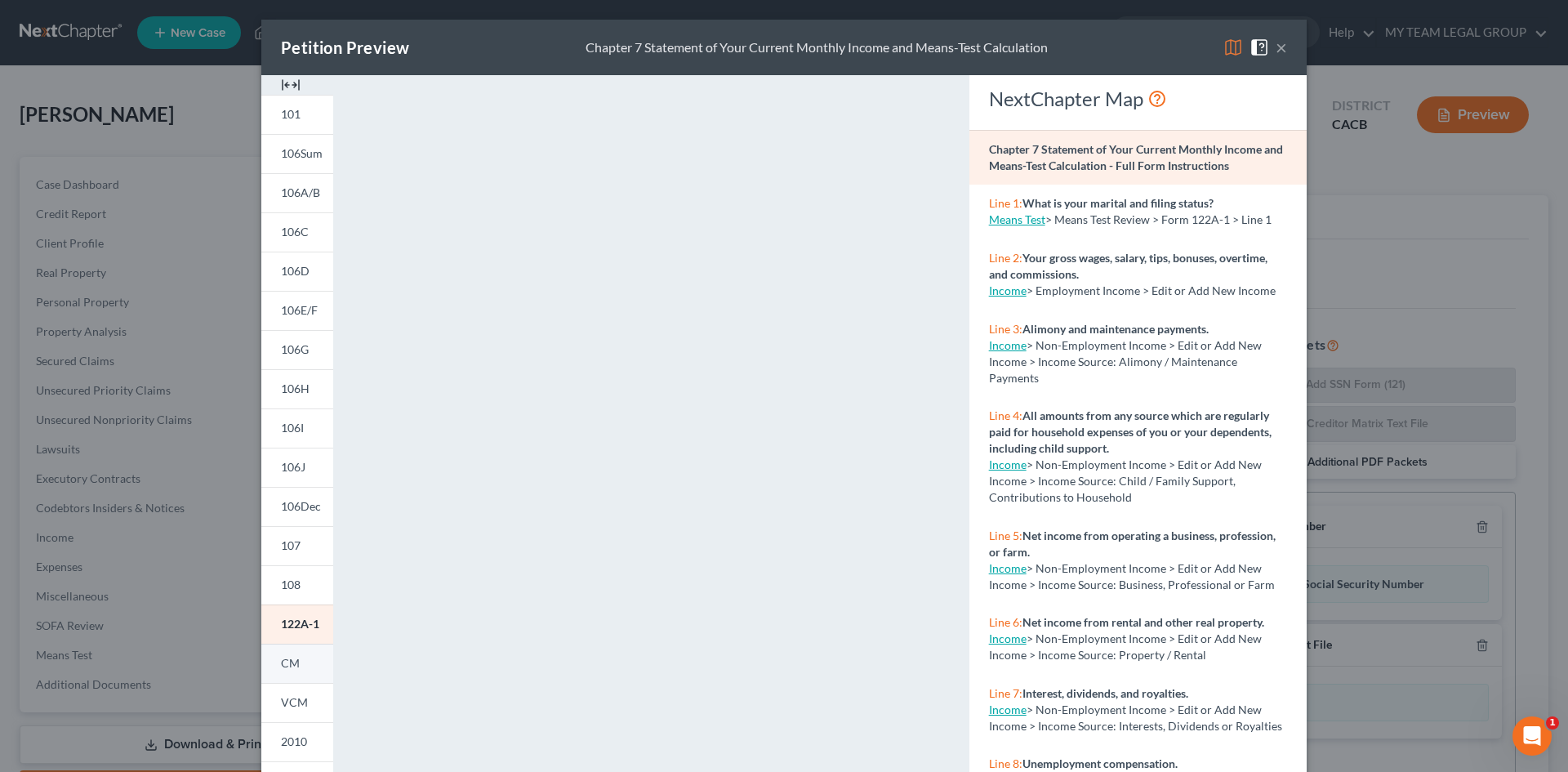
click at [283, 661] on span "CM" at bounding box center [290, 663] width 19 height 14
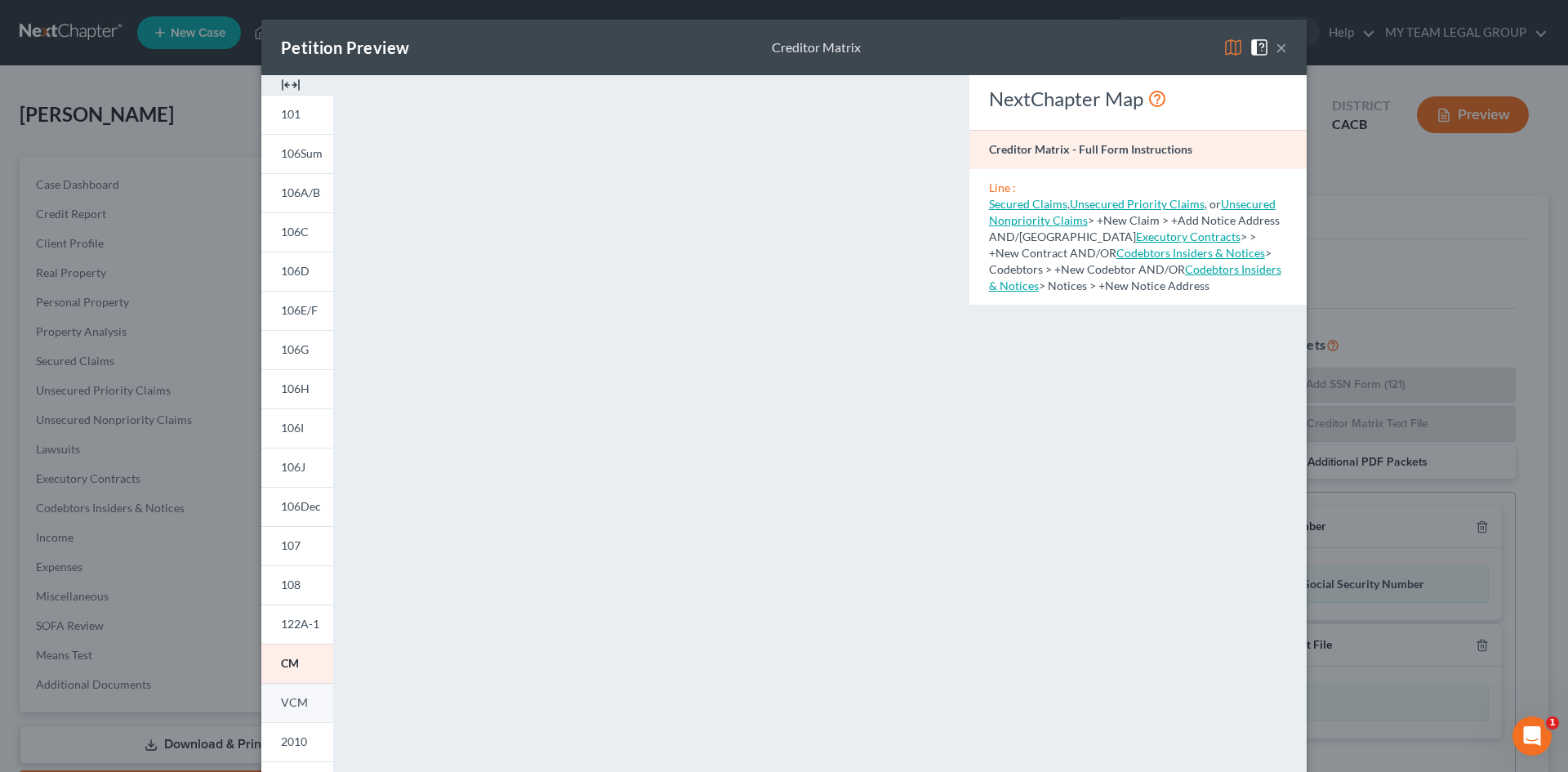
click at [292, 705] on span "VCM" at bounding box center [295, 702] width 27 height 14
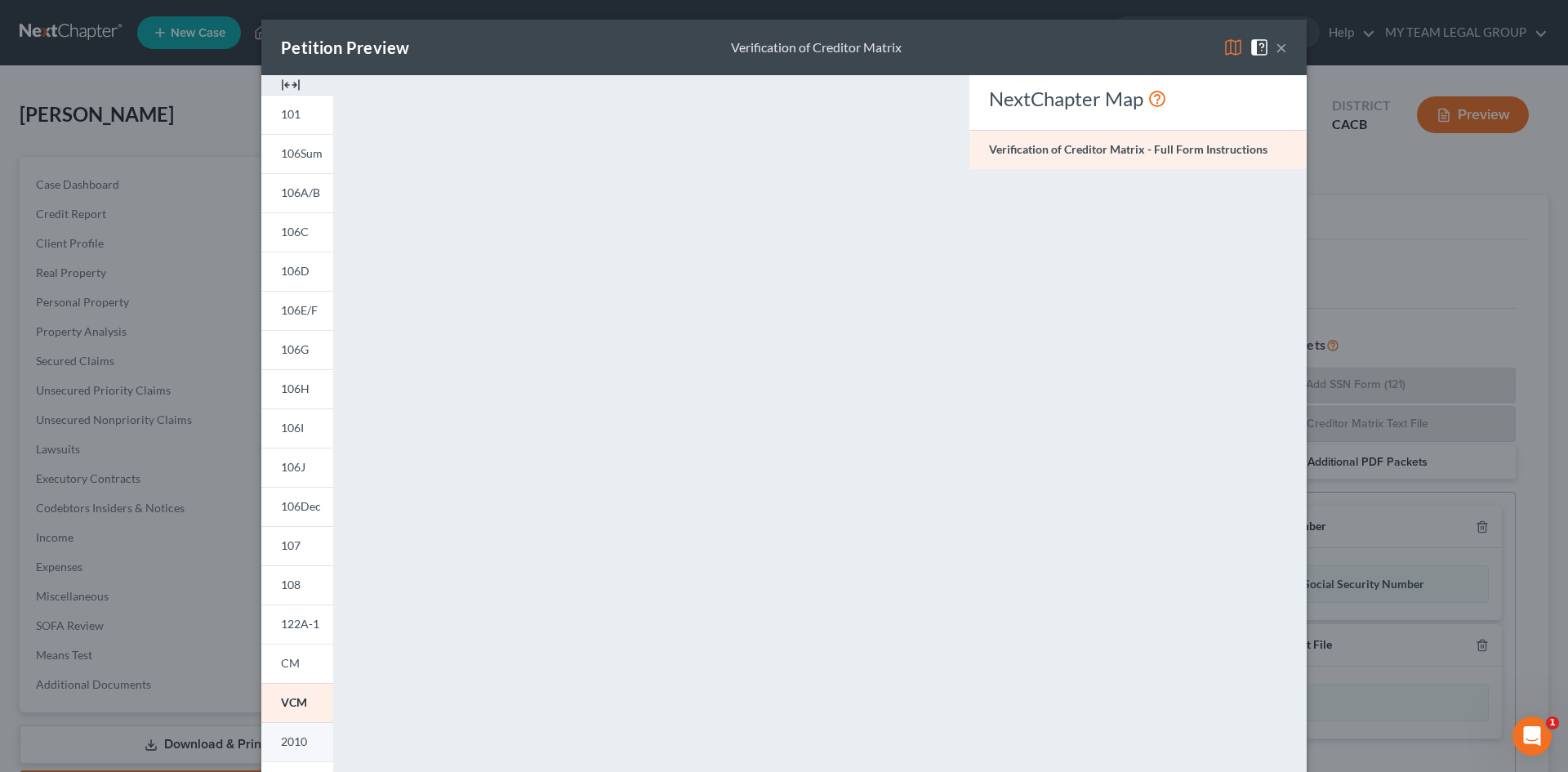
click at [288, 737] on span "2010" at bounding box center [294, 741] width 26 height 14
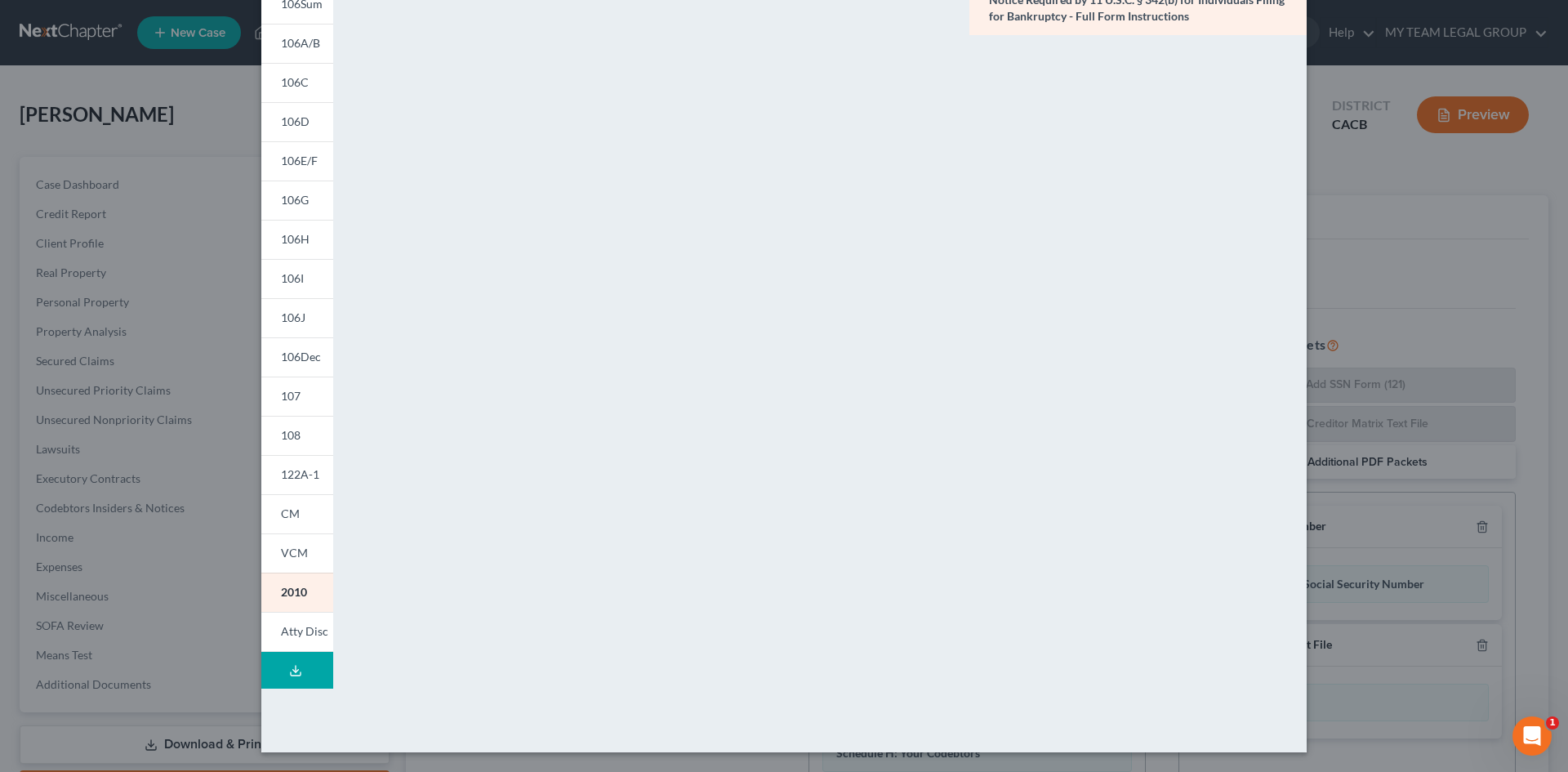
scroll to position [68, 0]
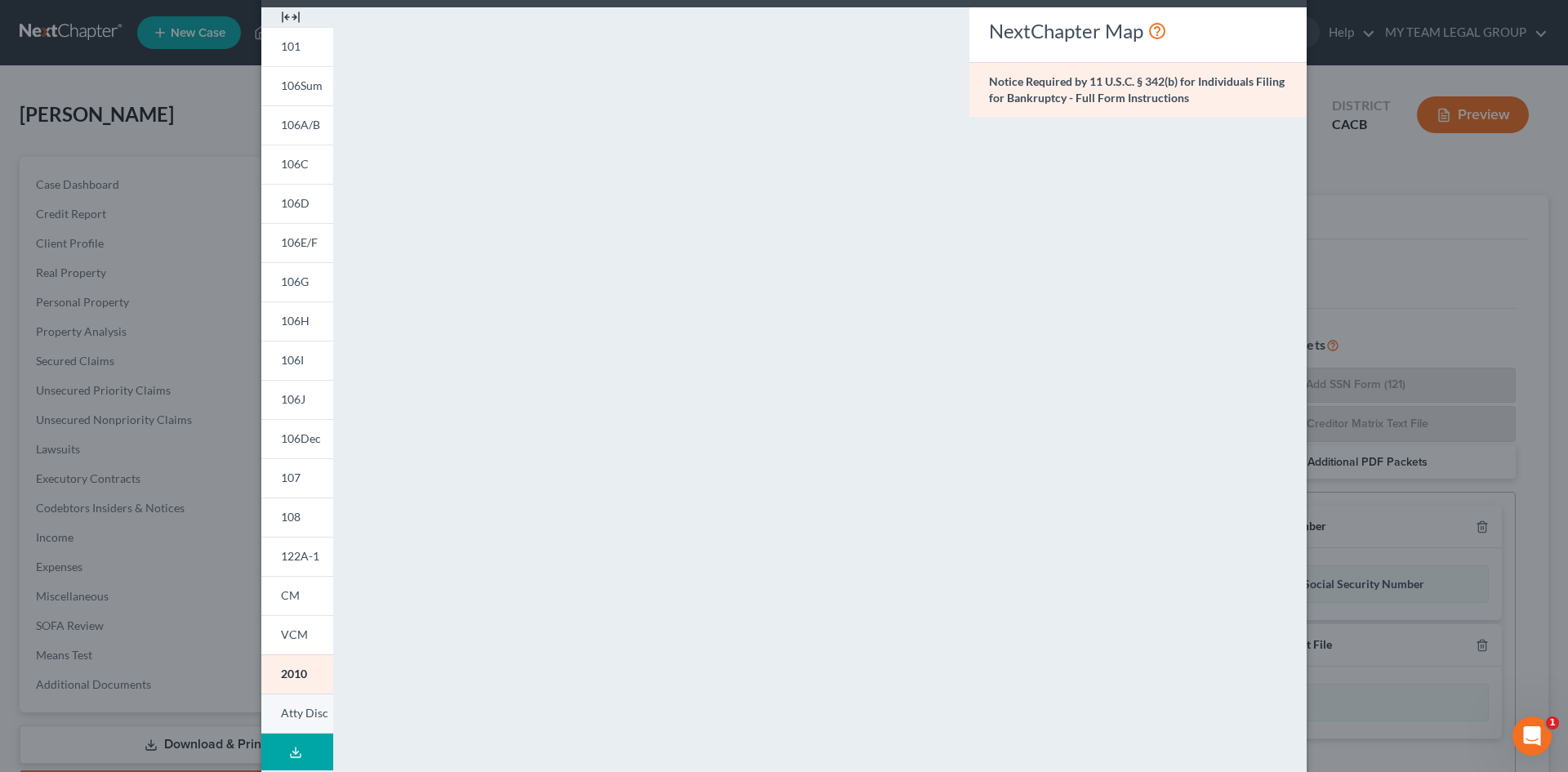
click at [292, 711] on span "Atty Disc" at bounding box center [305, 712] width 47 height 14
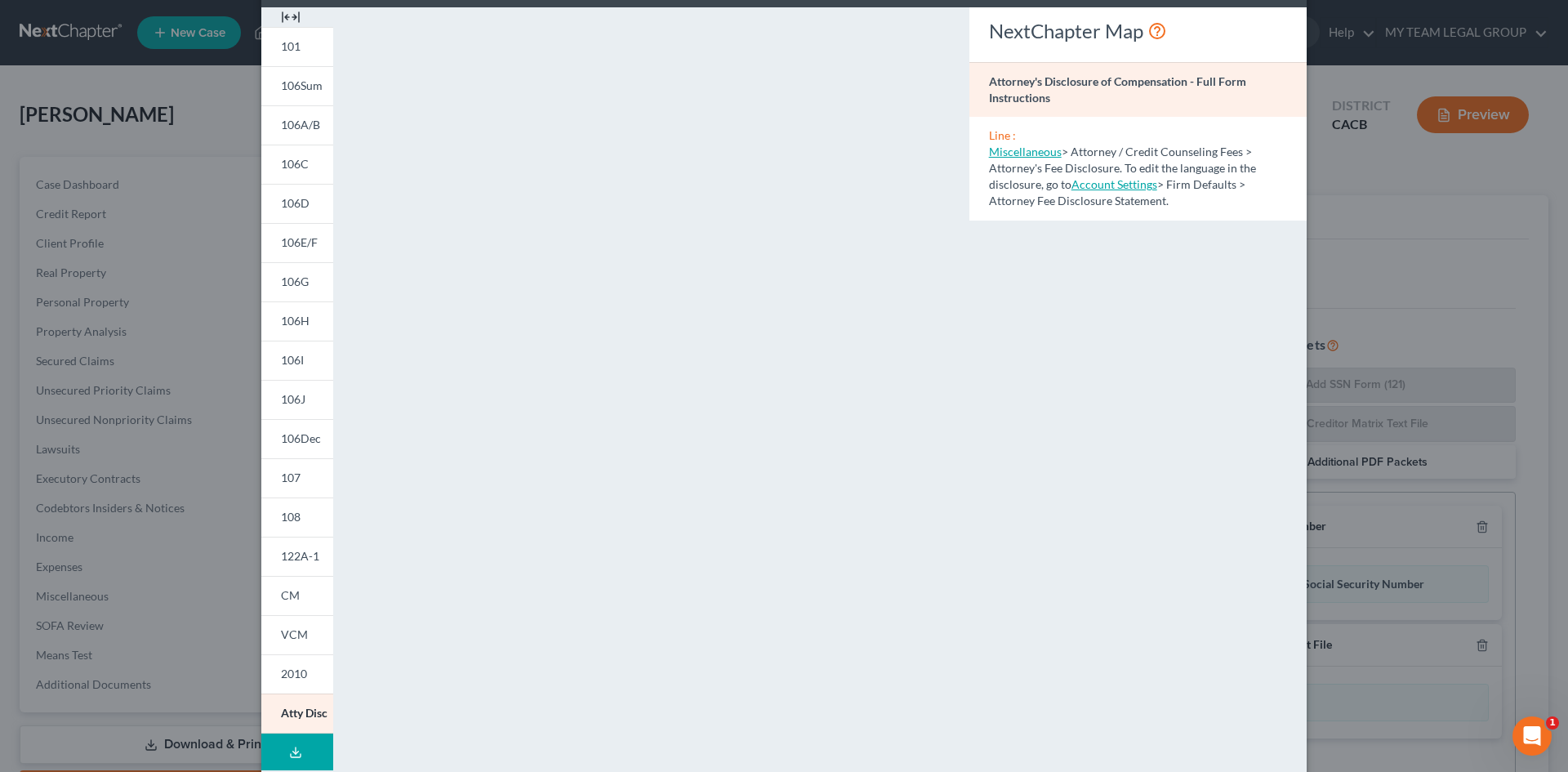
scroll to position [150, 0]
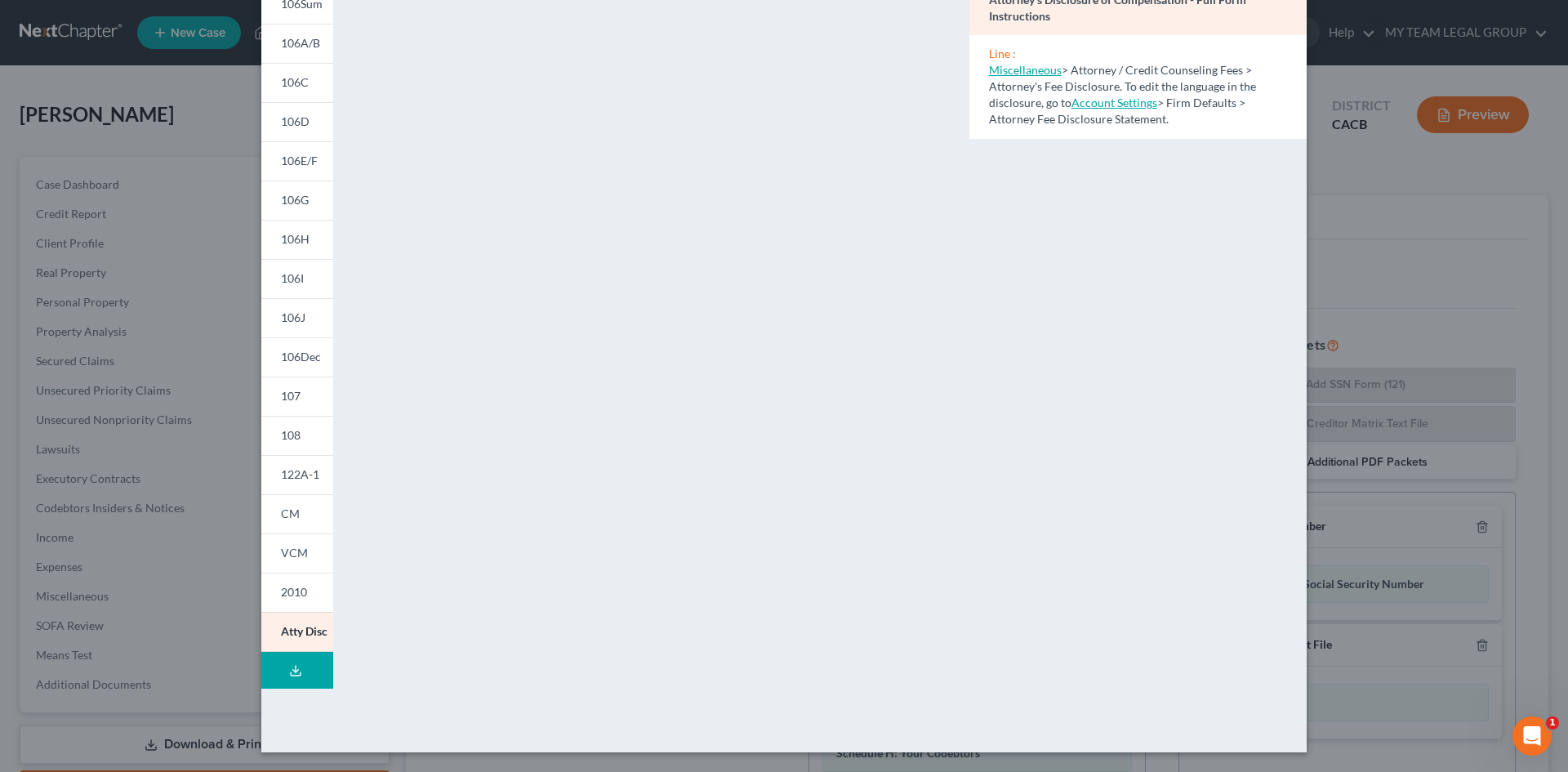
click at [281, 668] on button "Download Draft" at bounding box center [297, 670] width 72 height 36
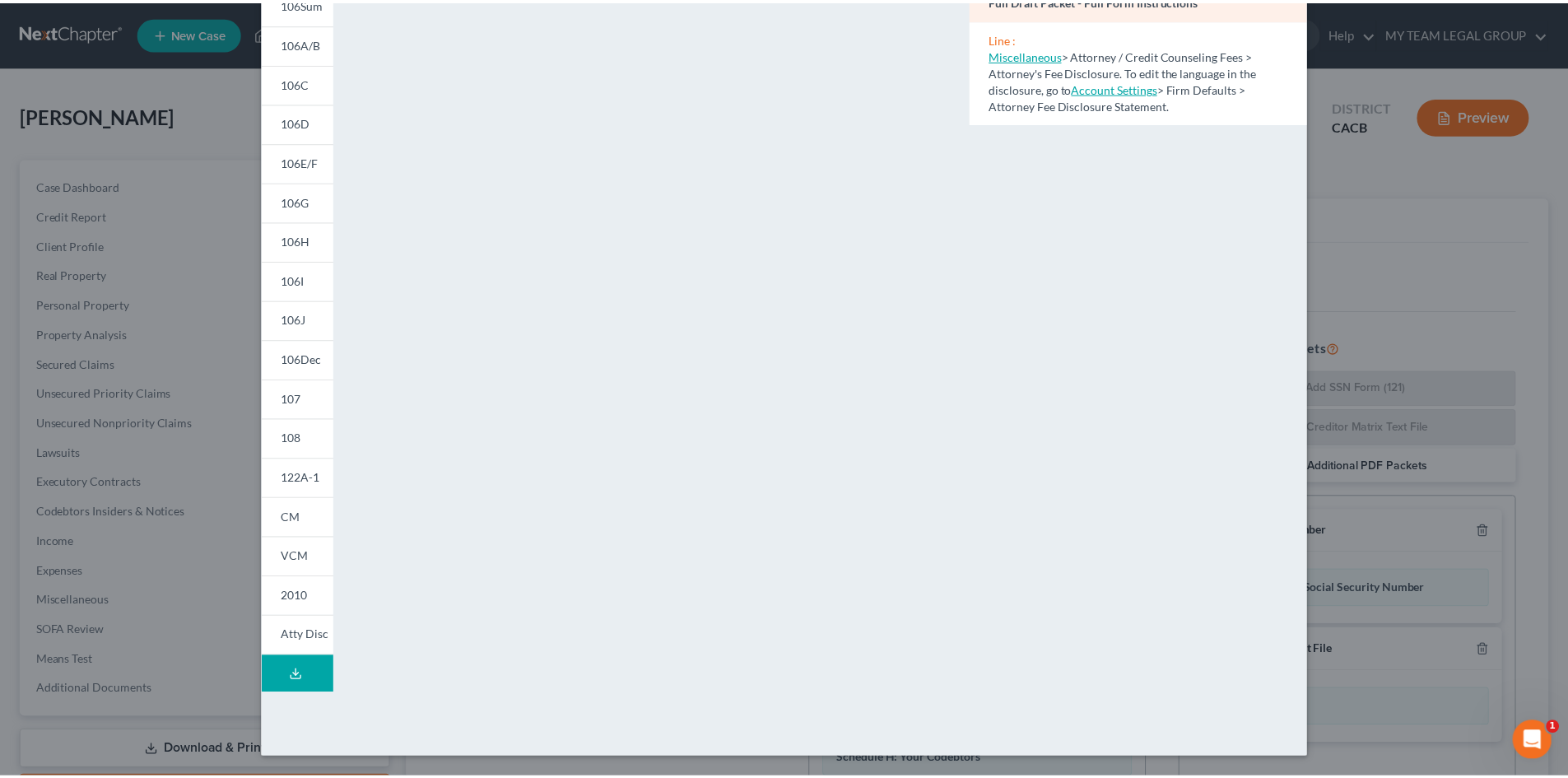
scroll to position [68, 0]
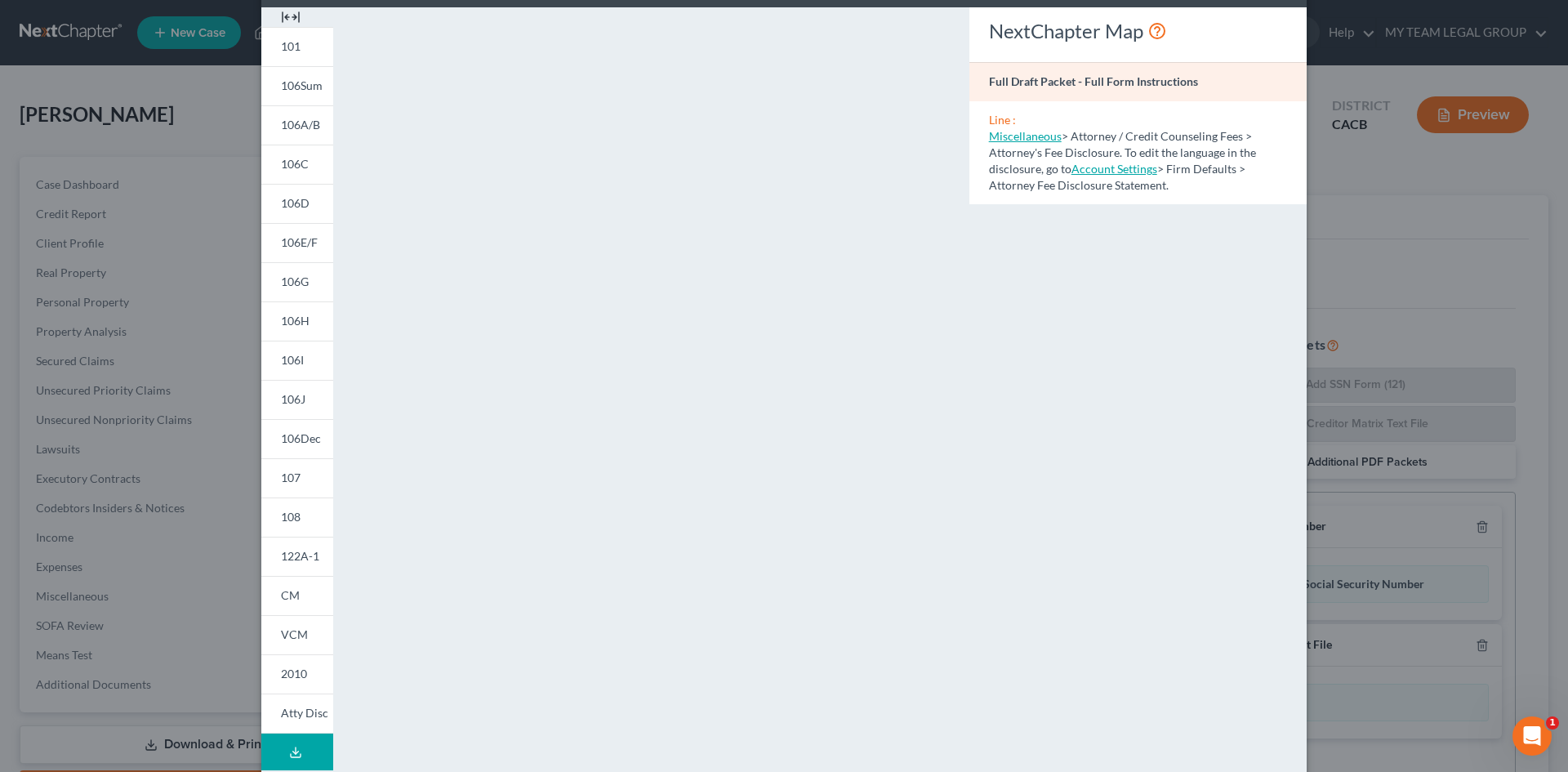
click at [1262, 394] on div "NextChapter Map Full Draft Packet - Full Form Instructions Line : Miscellaneous…" at bounding box center [1138, 413] width 354 height 811
click at [1435, 329] on div "Petition Preview Full Draft Packet × 101 106Sum 106A/B 106C 106D 106E/F 106G 10…" at bounding box center [784, 386] width 1568 height 772
